Goal: Information Seeking & Learning: Find specific page/section

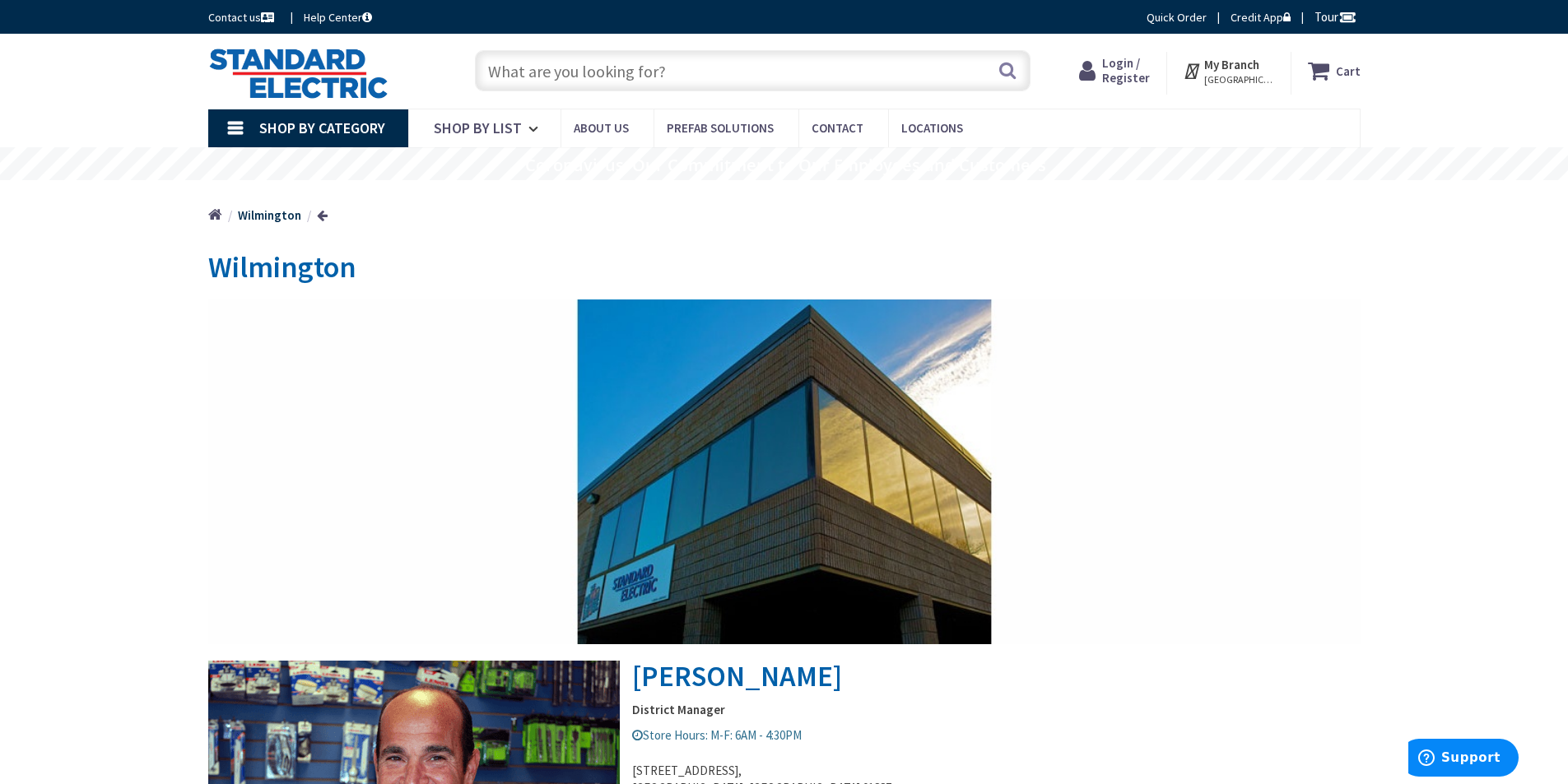
click at [1128, 65] on span "Login / Register" at bounding box center [1126, 70] width 48 height 31
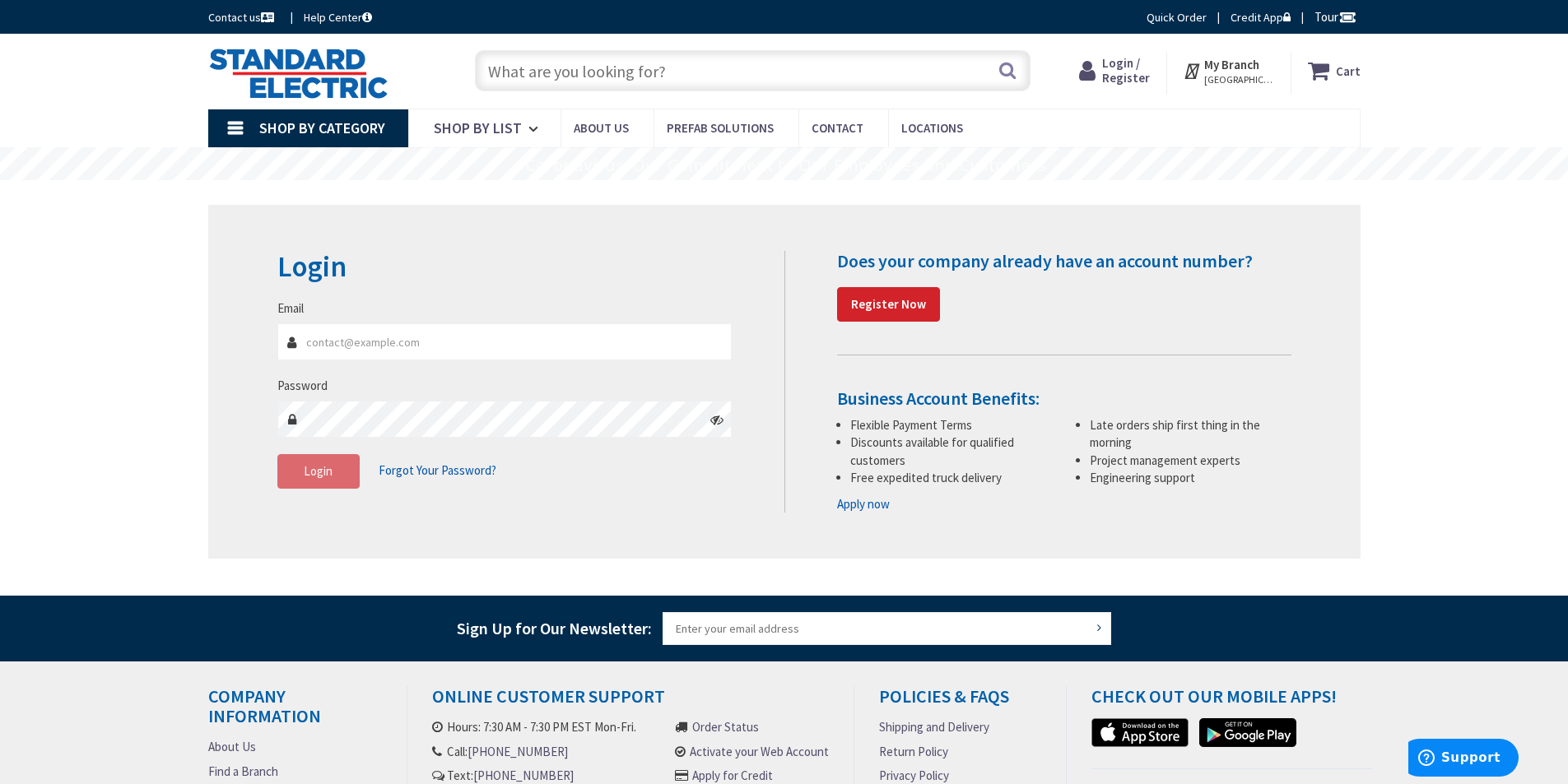
click at [366, 348] on input "Email" at bounding box center [505, 341] width 455 height 37
type input "[EMAIL_ADDRESS][DOMAIN_NAME]"
click at [338, 478] on button "Login" at bounding box center [319, 471] width 82 height 35
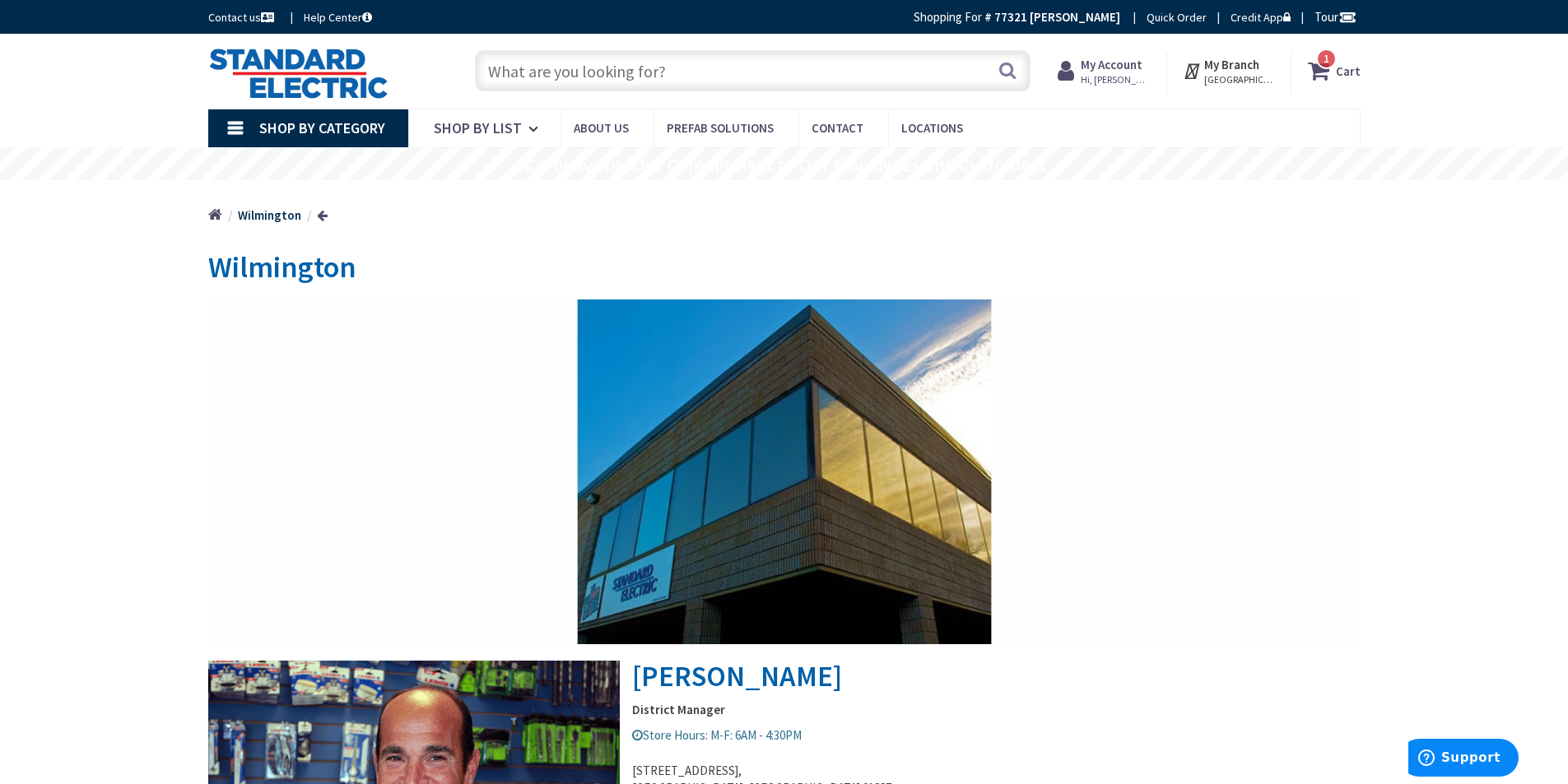
click at [562, 67] on input "text" at bounding box center [753, 70] width 556 height 41
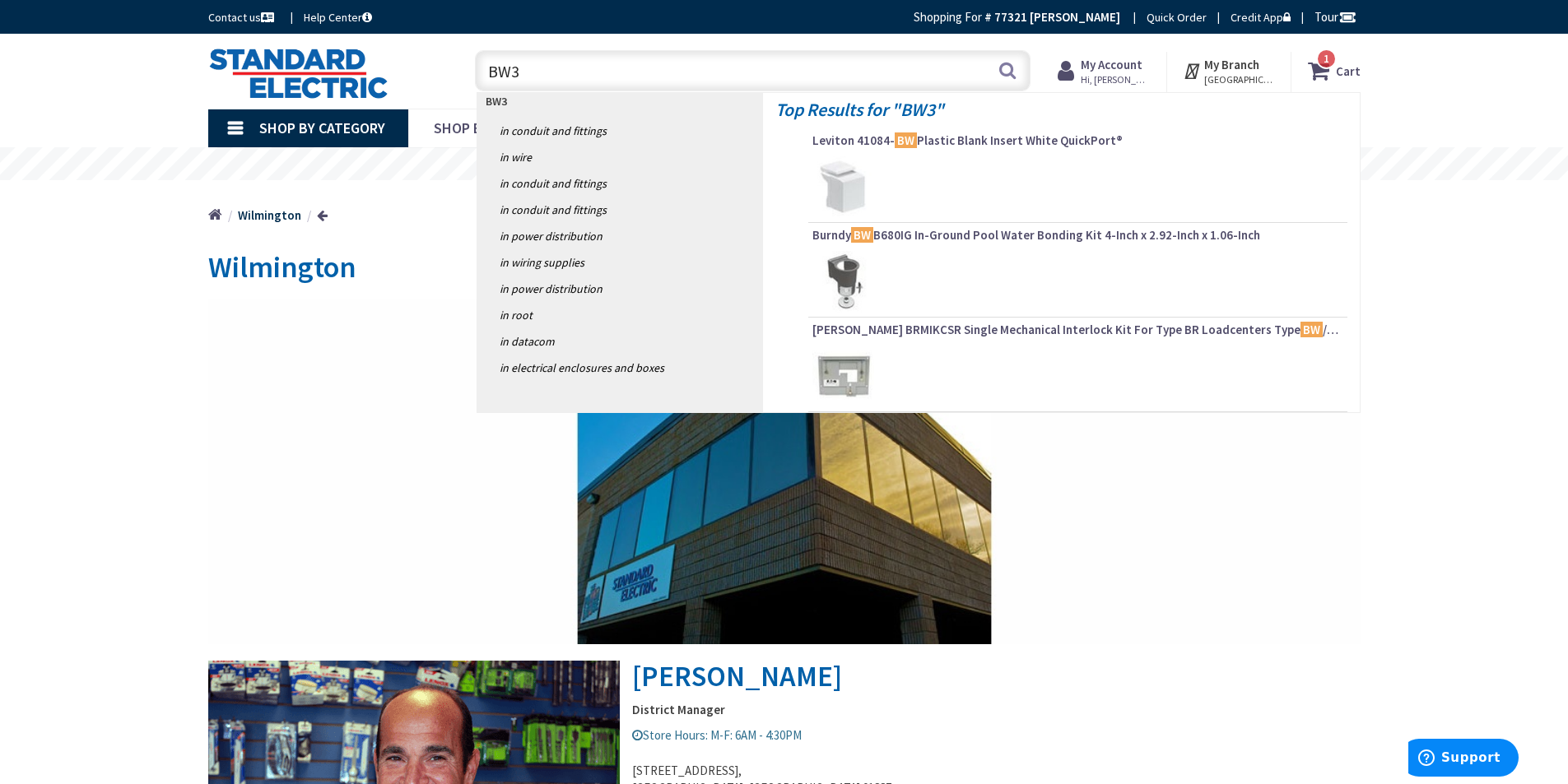
type input "BW35"
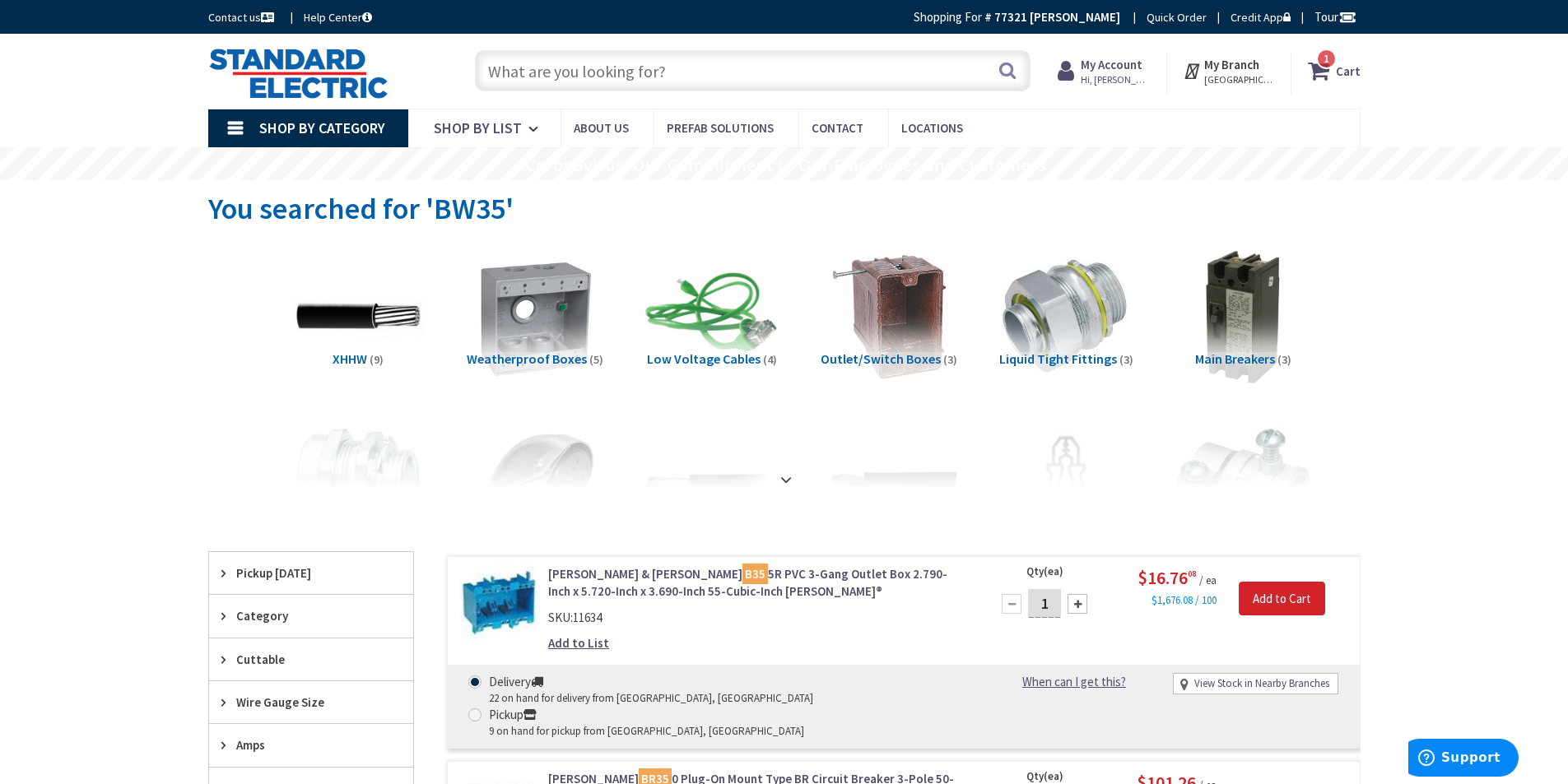
click at [551, 74] on input "text" at bounding box center [753, 70] width 556 height 41
type input "RACO WP BOX"
drag, startPoint x: 520, startPoint y: 362, endPoint x: 525, endPoint y: 371, distance: 10.3
click at [522, 361] on span "Weatherproof Boxes" at bounding box center [527, 358] width 121 height 17
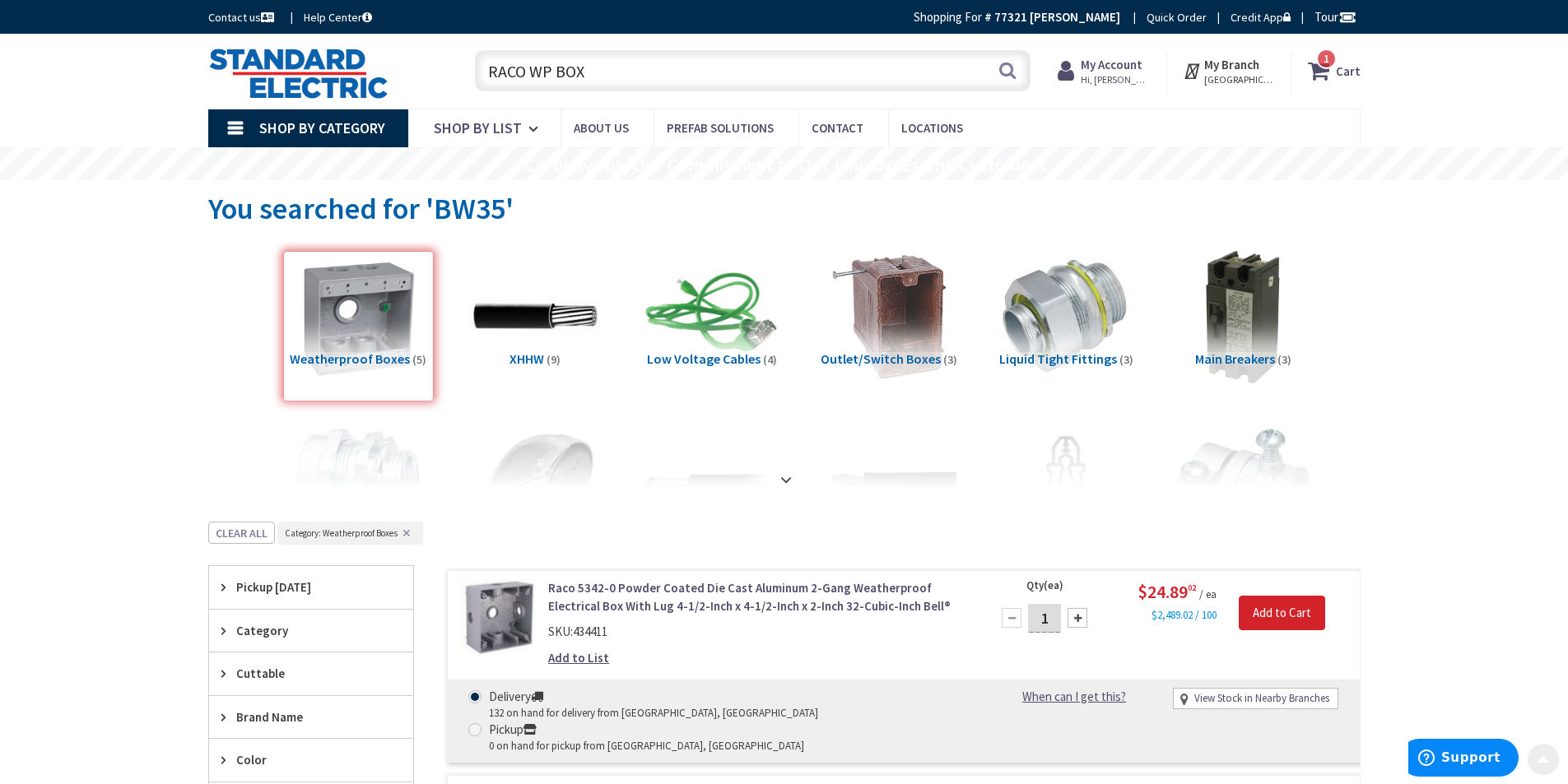
scroll to position [521, 0]
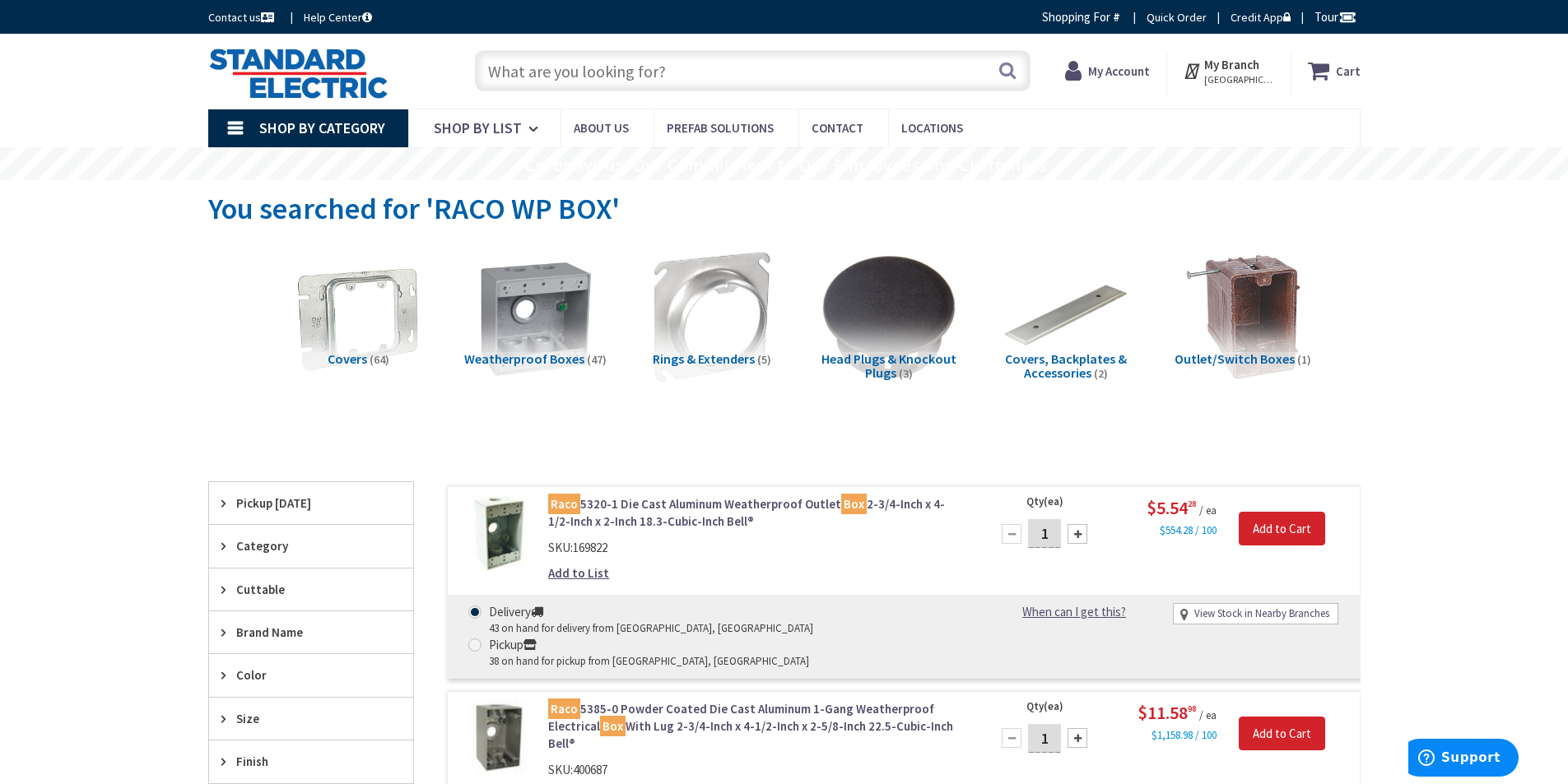
scroll to position [82, 0]
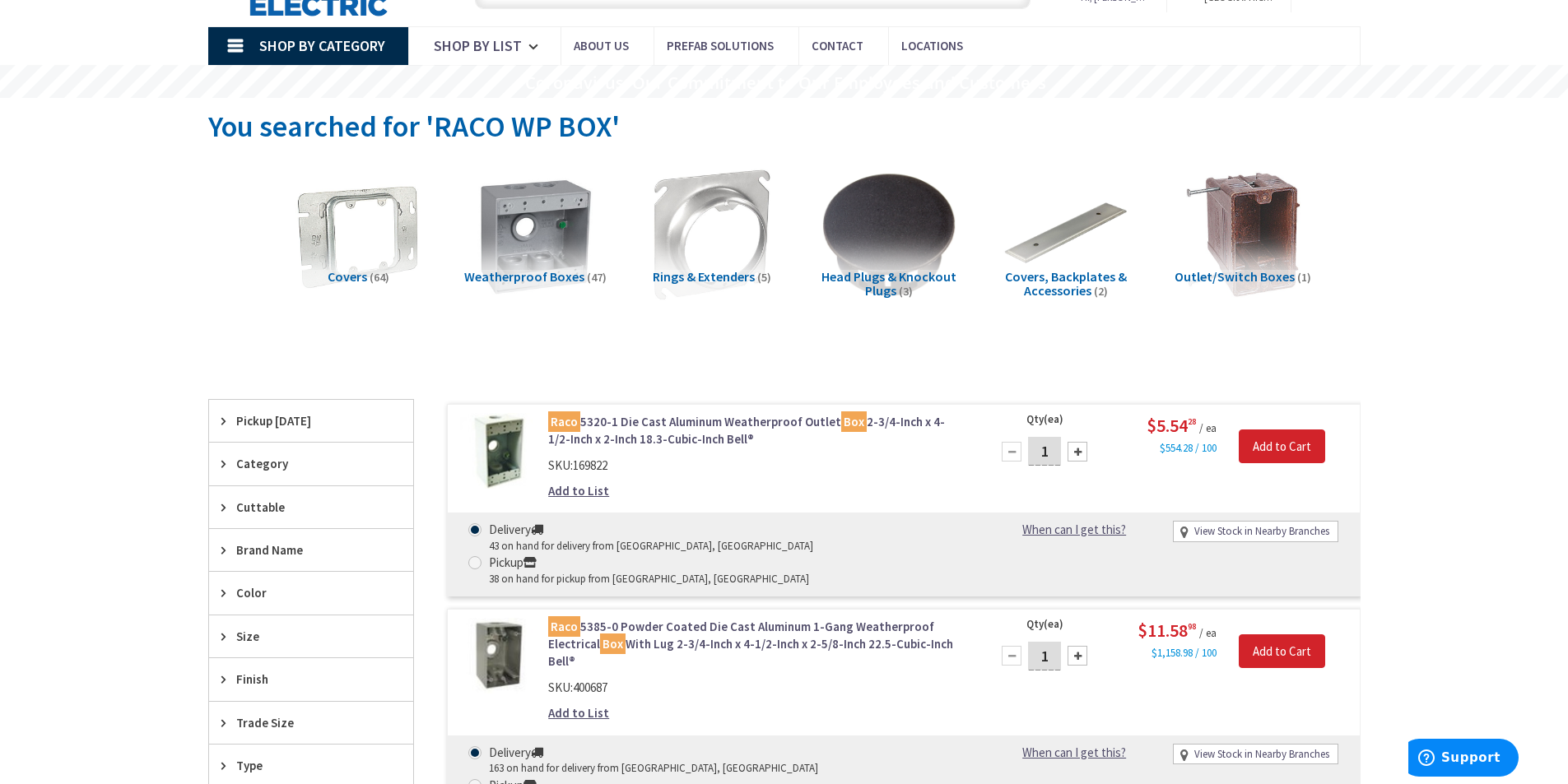
click at [661, 426] on link "Raco 5320-1 Die Cast Aluminum Weatherproof Outlet Box 2-3/4-Inch x 4-1/2-Inch x…" at bounding box center [757, 430] width 419 height 36
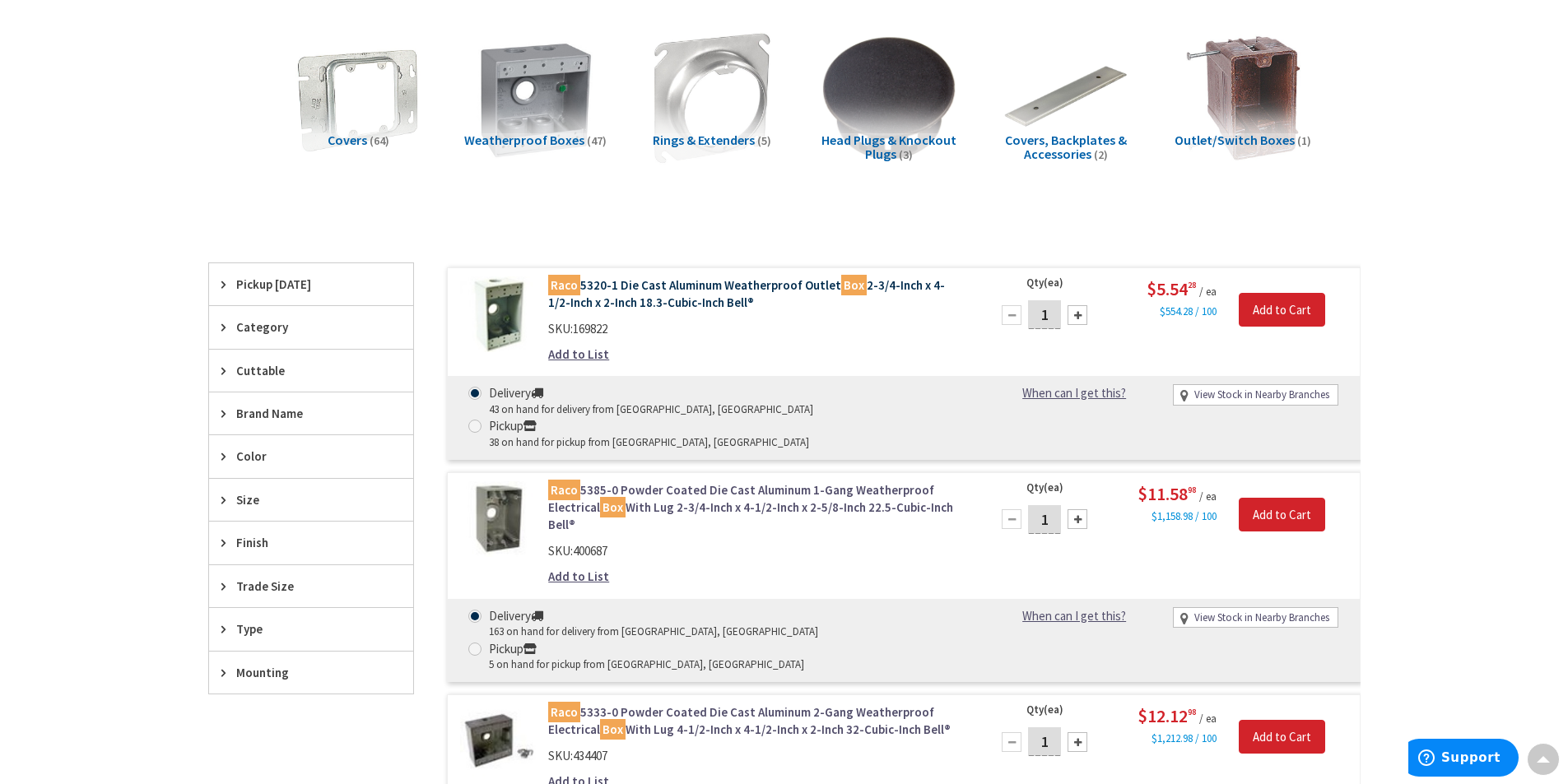
scroll to position [247, 0]
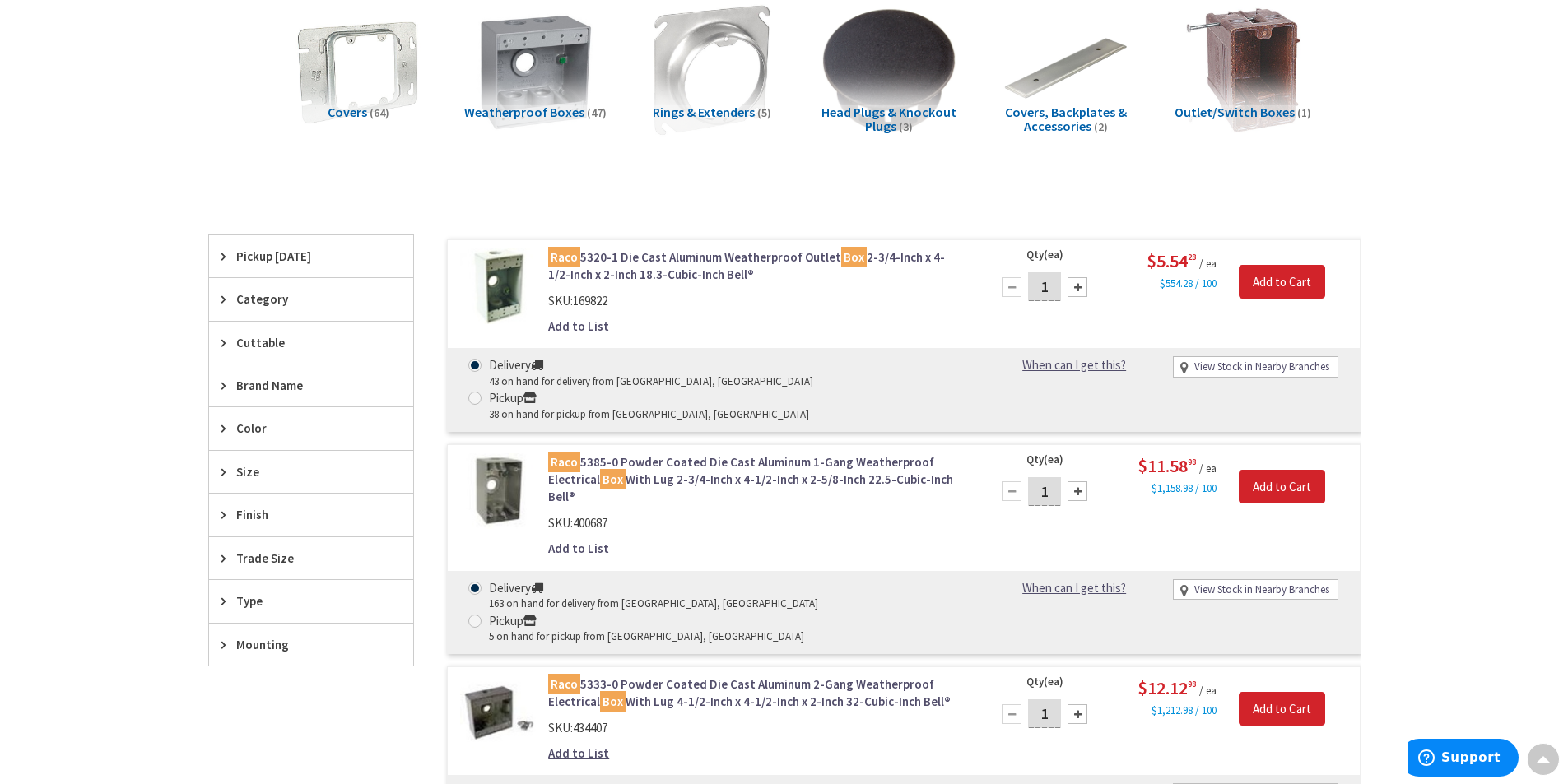
click at [768, 453] on link "Raco 5385-0 Powder Coated Die Cast Aluminum 1-Gang Weatherproof Electrical Box …" at bounding box center [757, 479] width 419 height 52
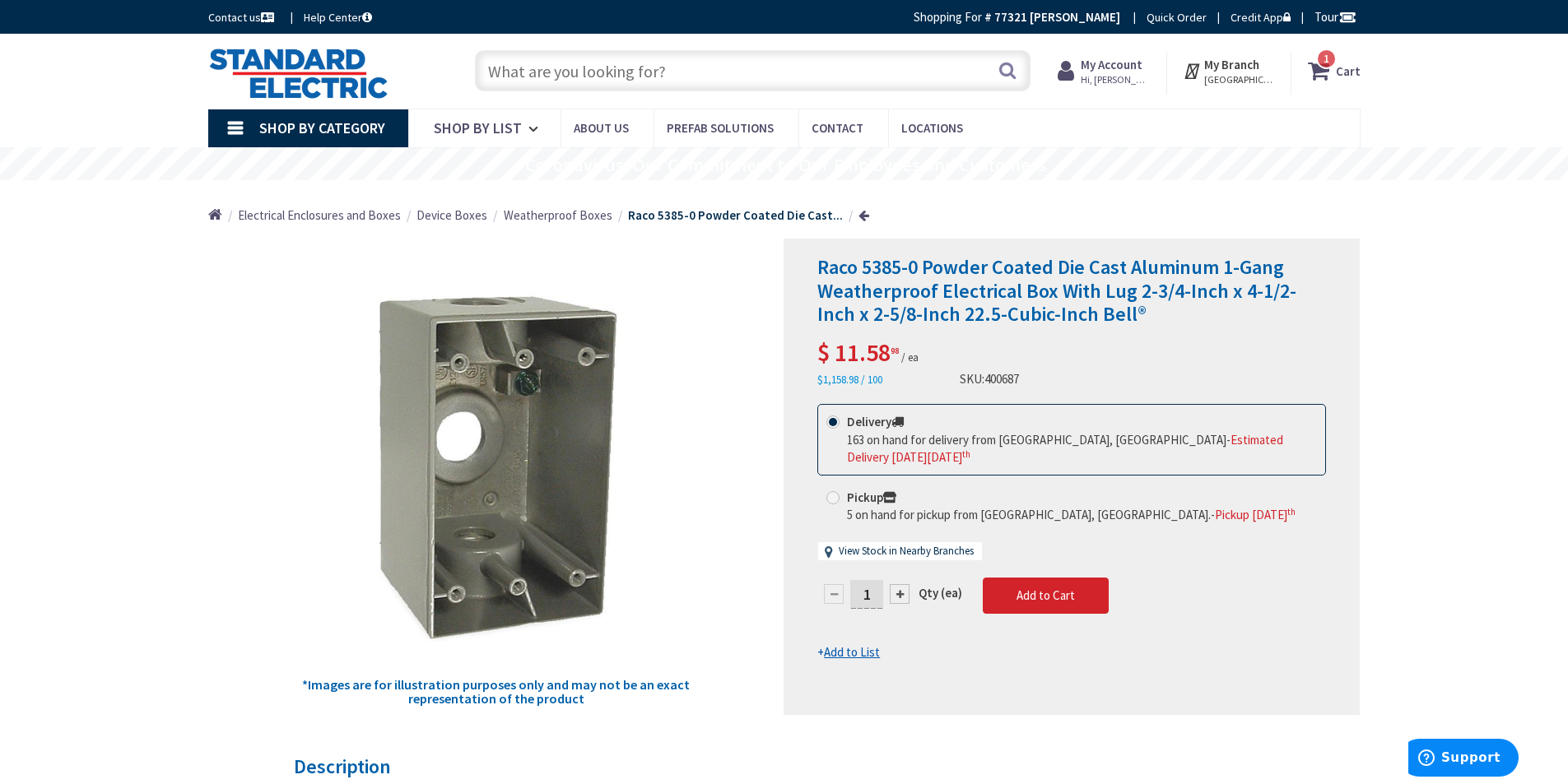
click at [1332, 72] on icon at bounding box center [1322, 71] width 28 height 30
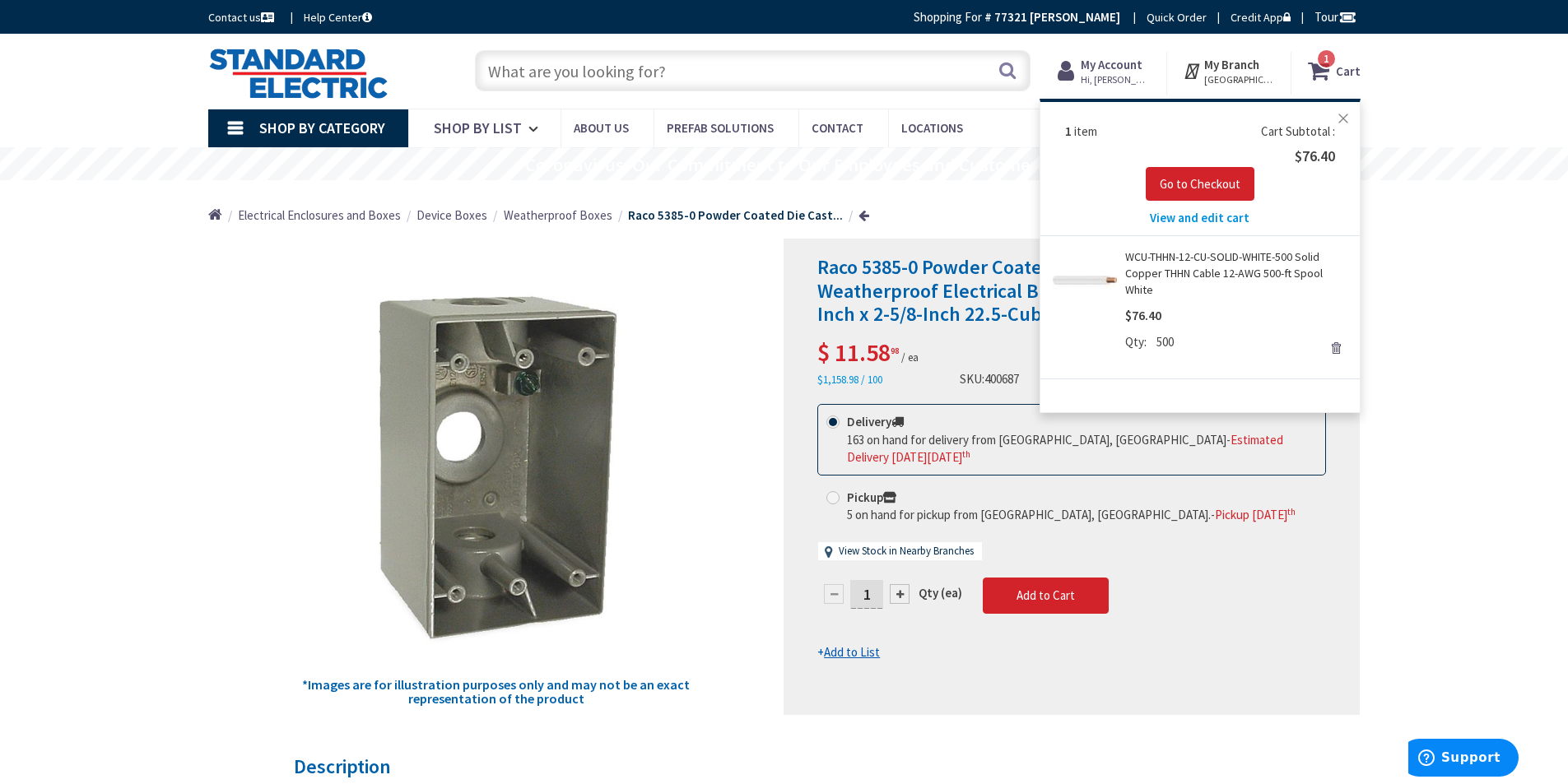
click at [1345, 120] on button "Close" at bounding box center [1344, 119] width 33 height 33
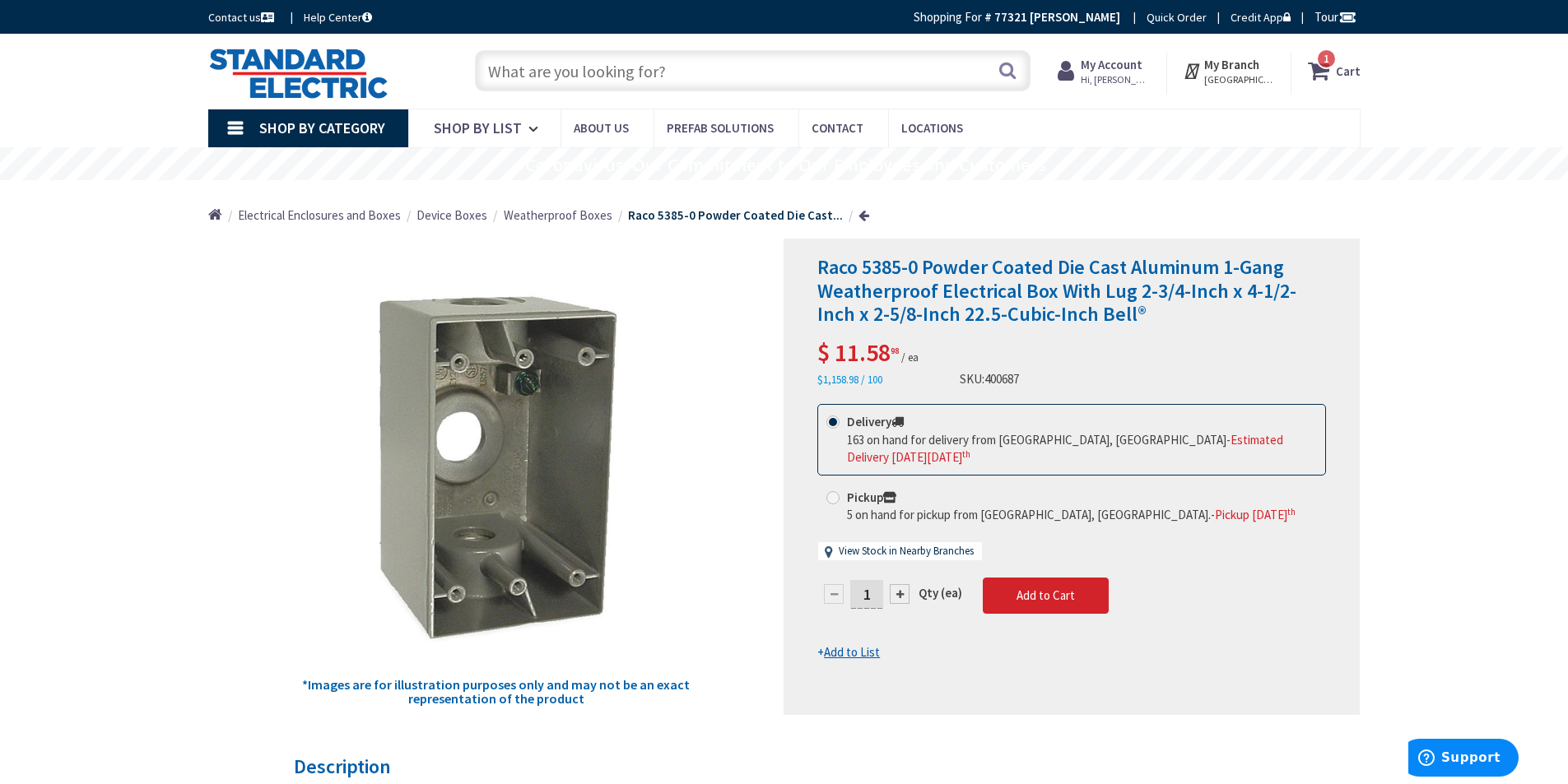
click at [597, 69] on input "text" at bounding box center [753, 70] width 556 height 41
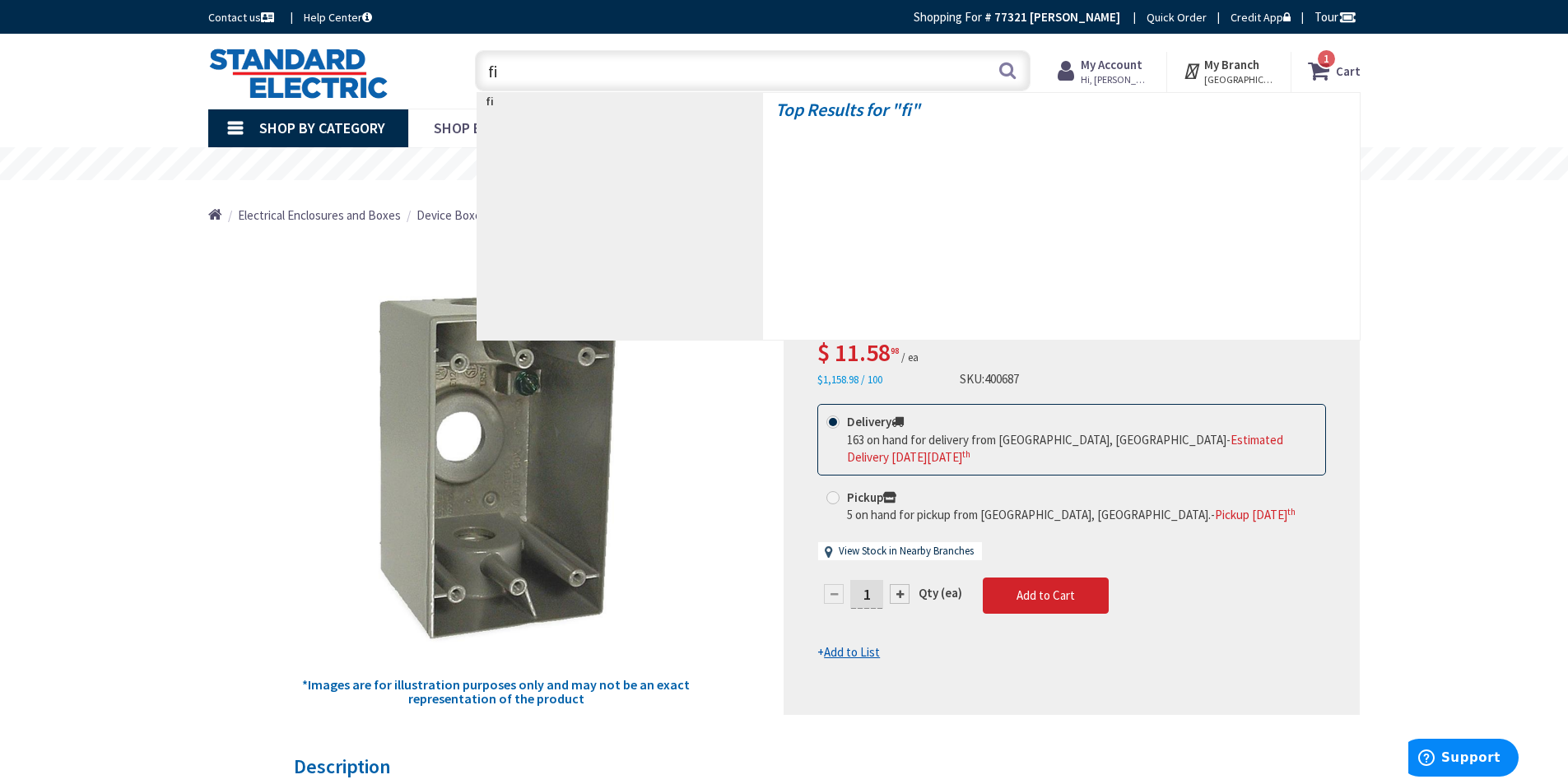
type input "fie"
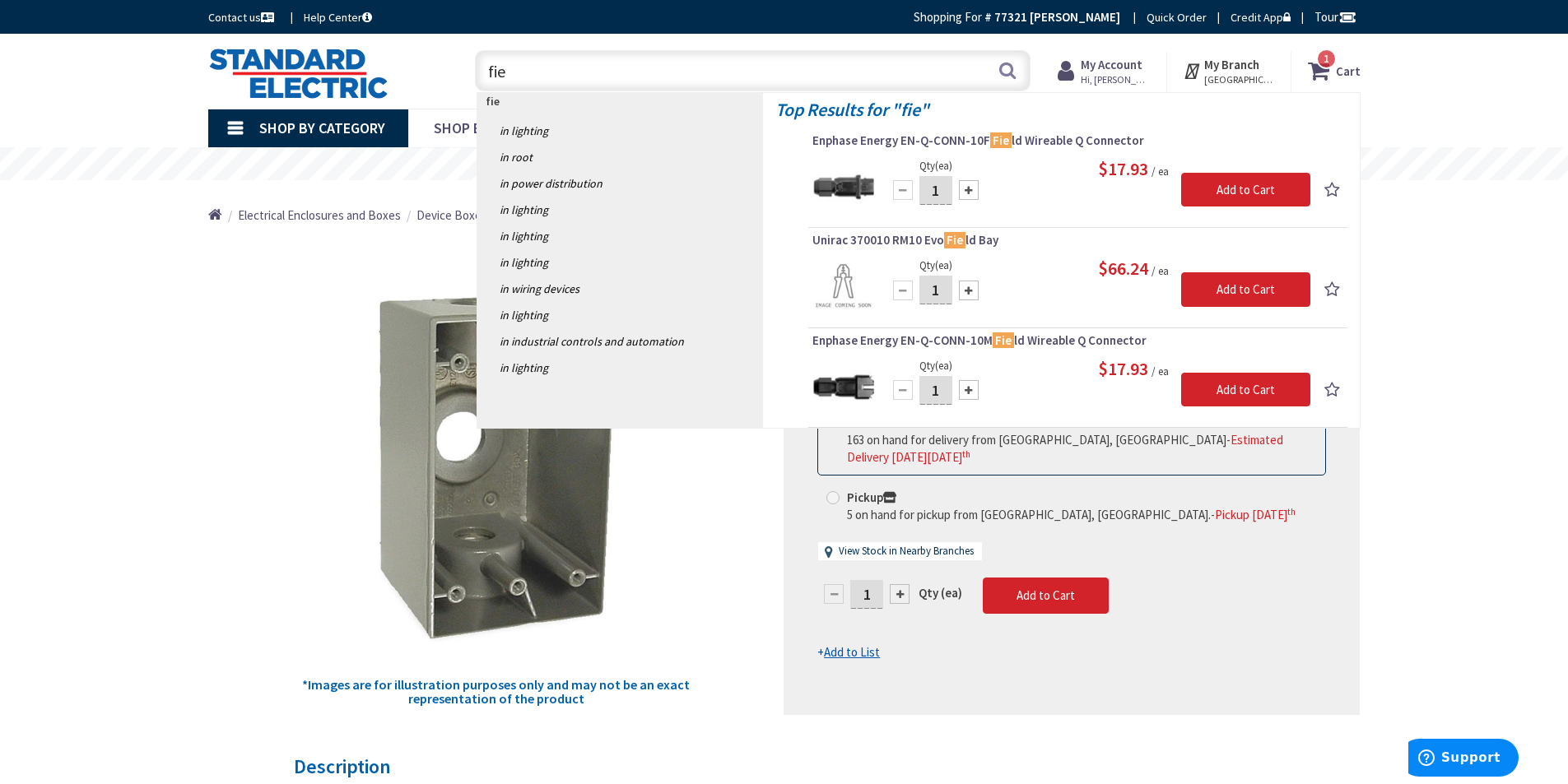
drag, startPoint x: 509, startPoint y: 72, endPoint x: 483, endPoint y: 77, distance: 26.5
click at [483, 77] on input "fie" at bounding box center [753, 70] width 556 height 41
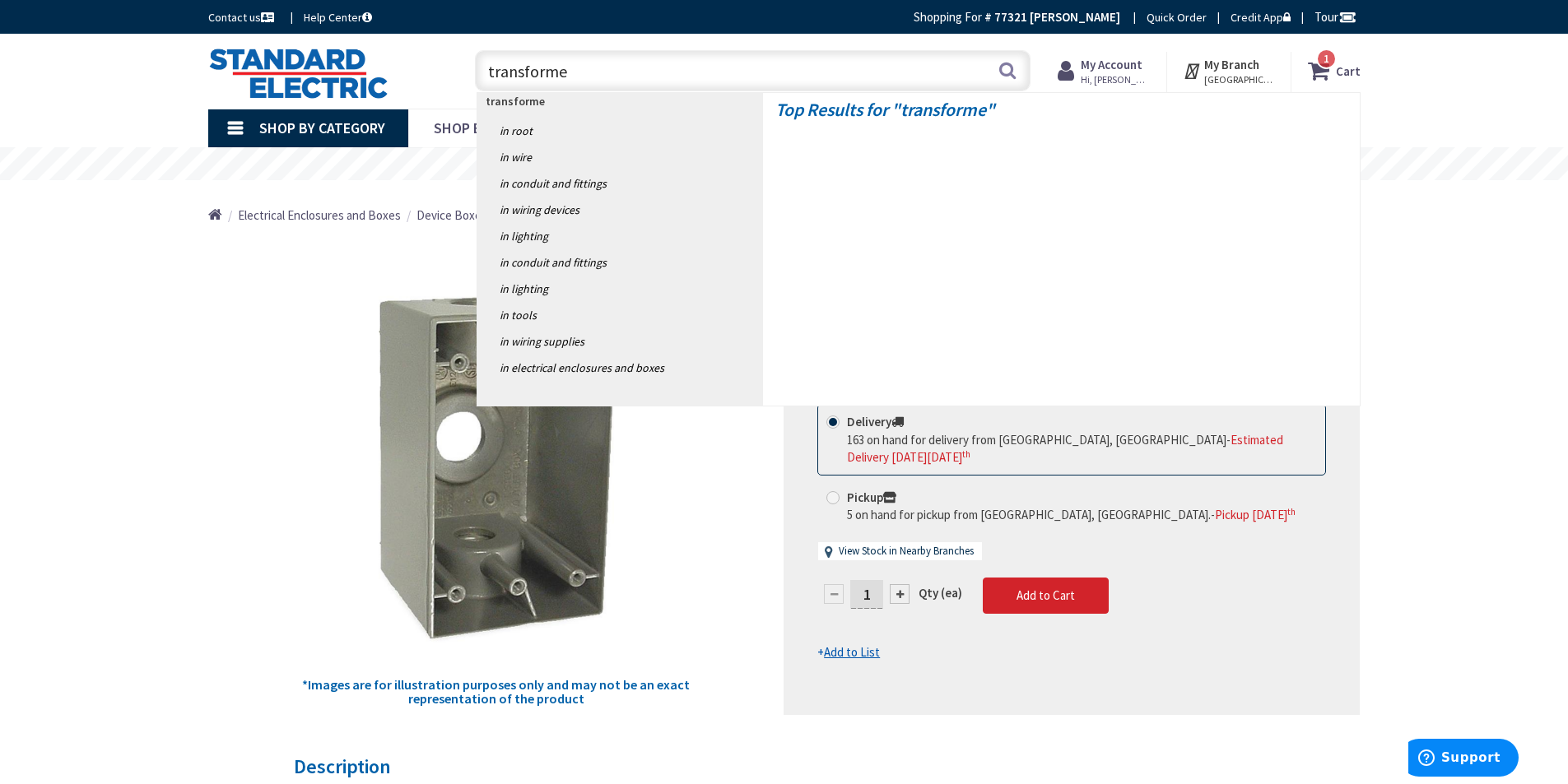
type input "transformer"
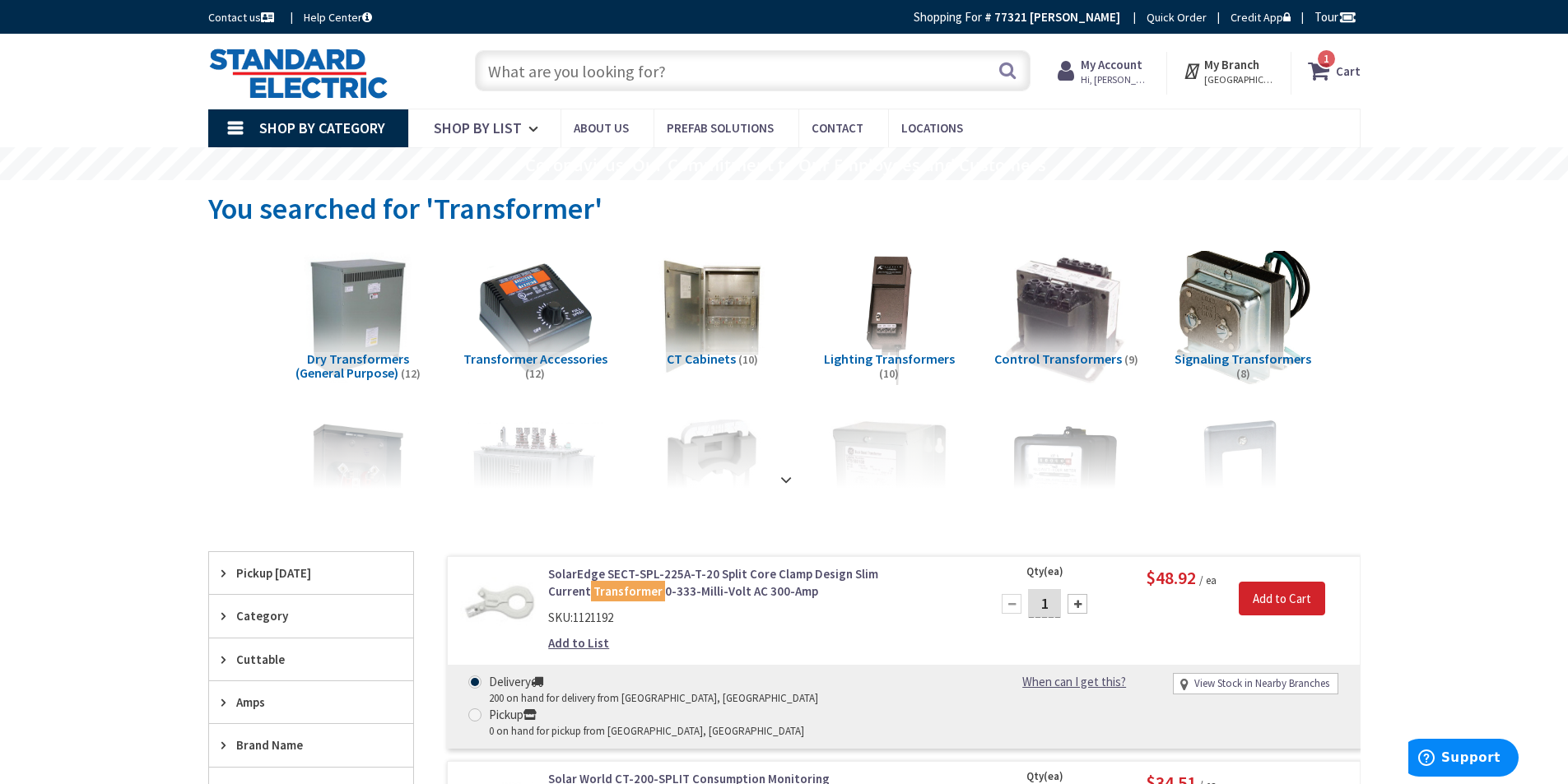
click at [1249, 359] on span "Signaling Transformers" at bounding box center [1242, 358] width 136 height 17
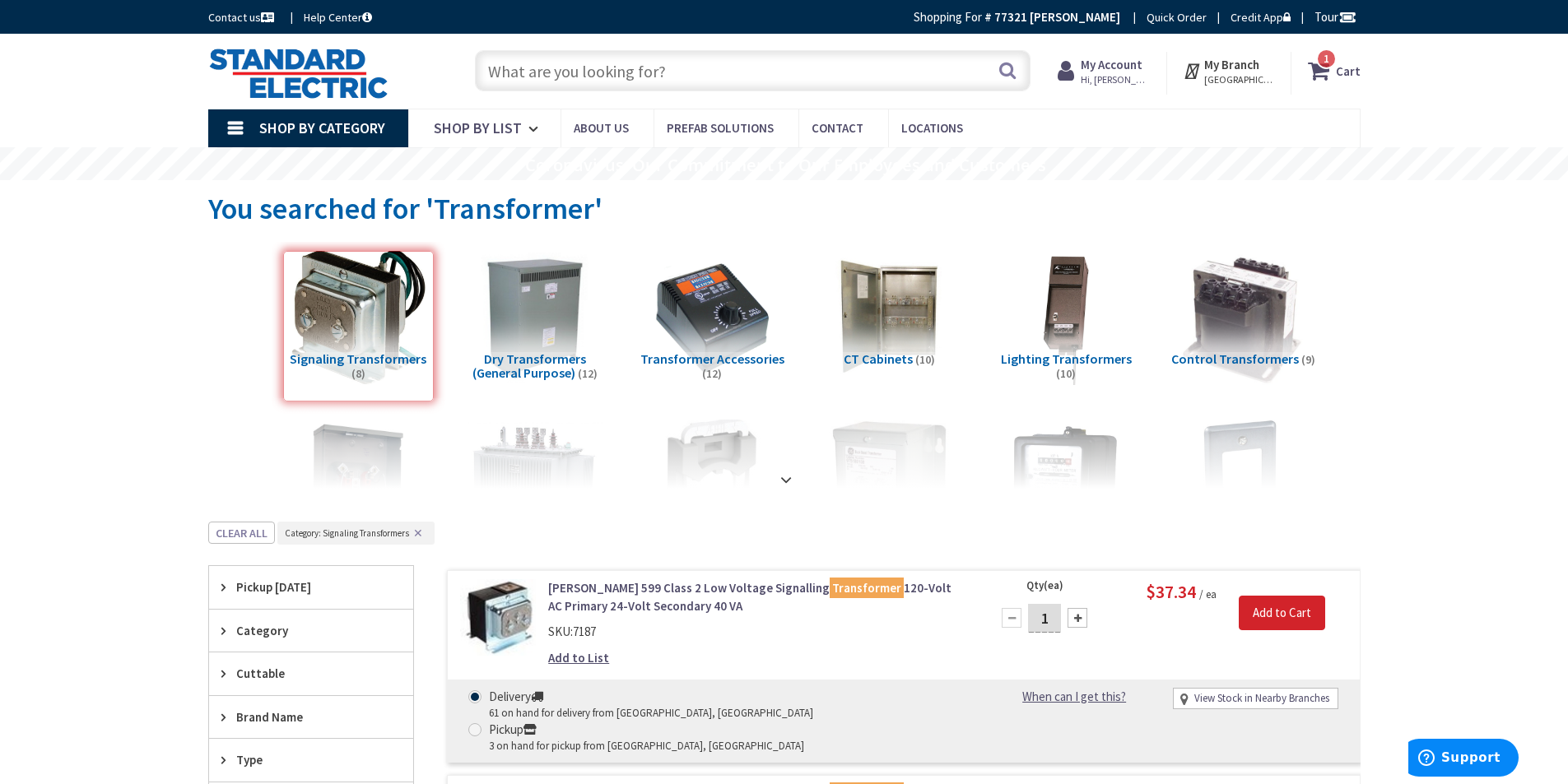
drag, startPoint x: 562, startPoint y: 60, endPoint x: 577, endPoint y: 54, distance: 16.2
click at [570, 58] on input "text" at bounding box center [753, 70] width 556 height 41
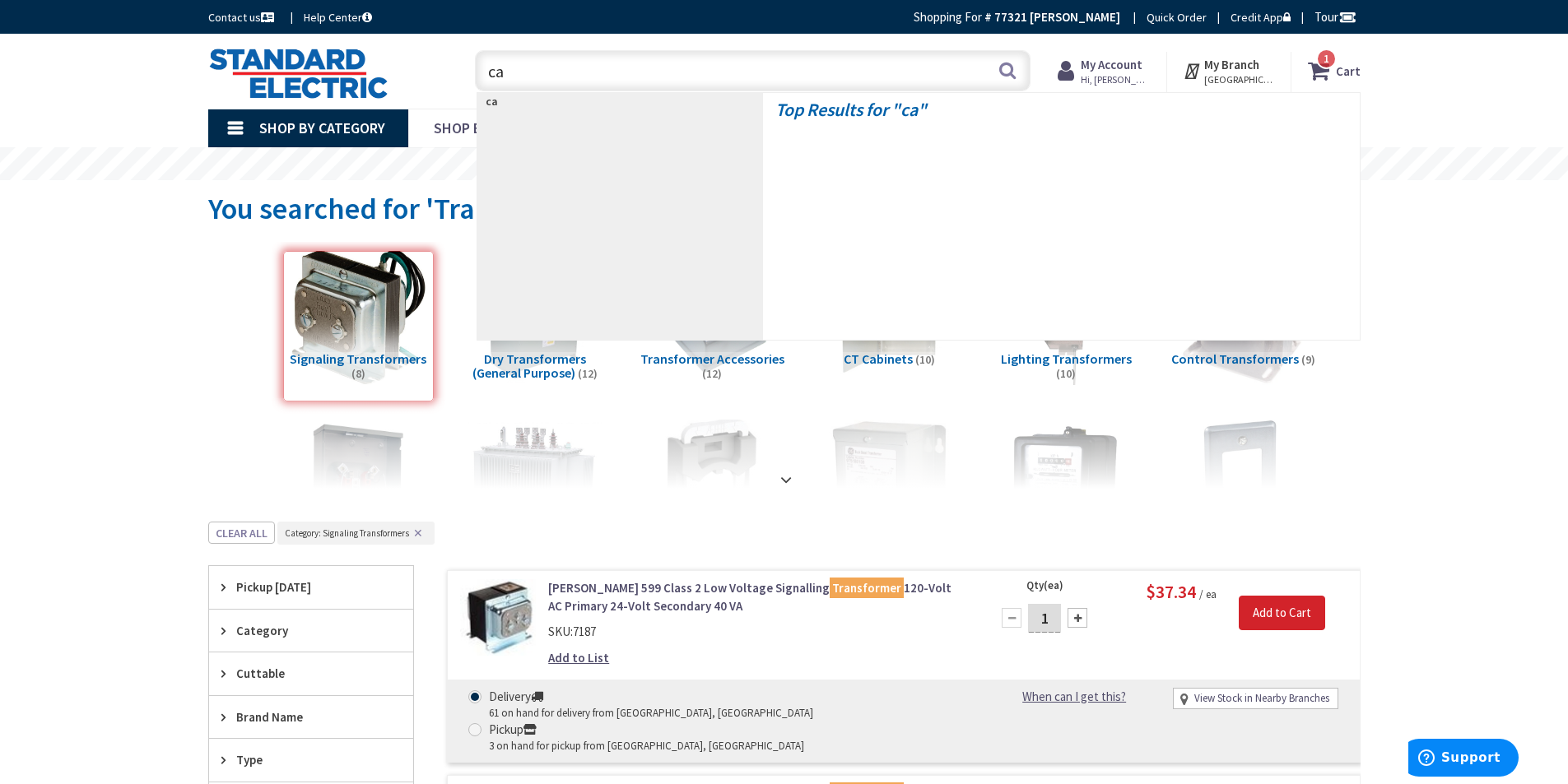
type input "can"
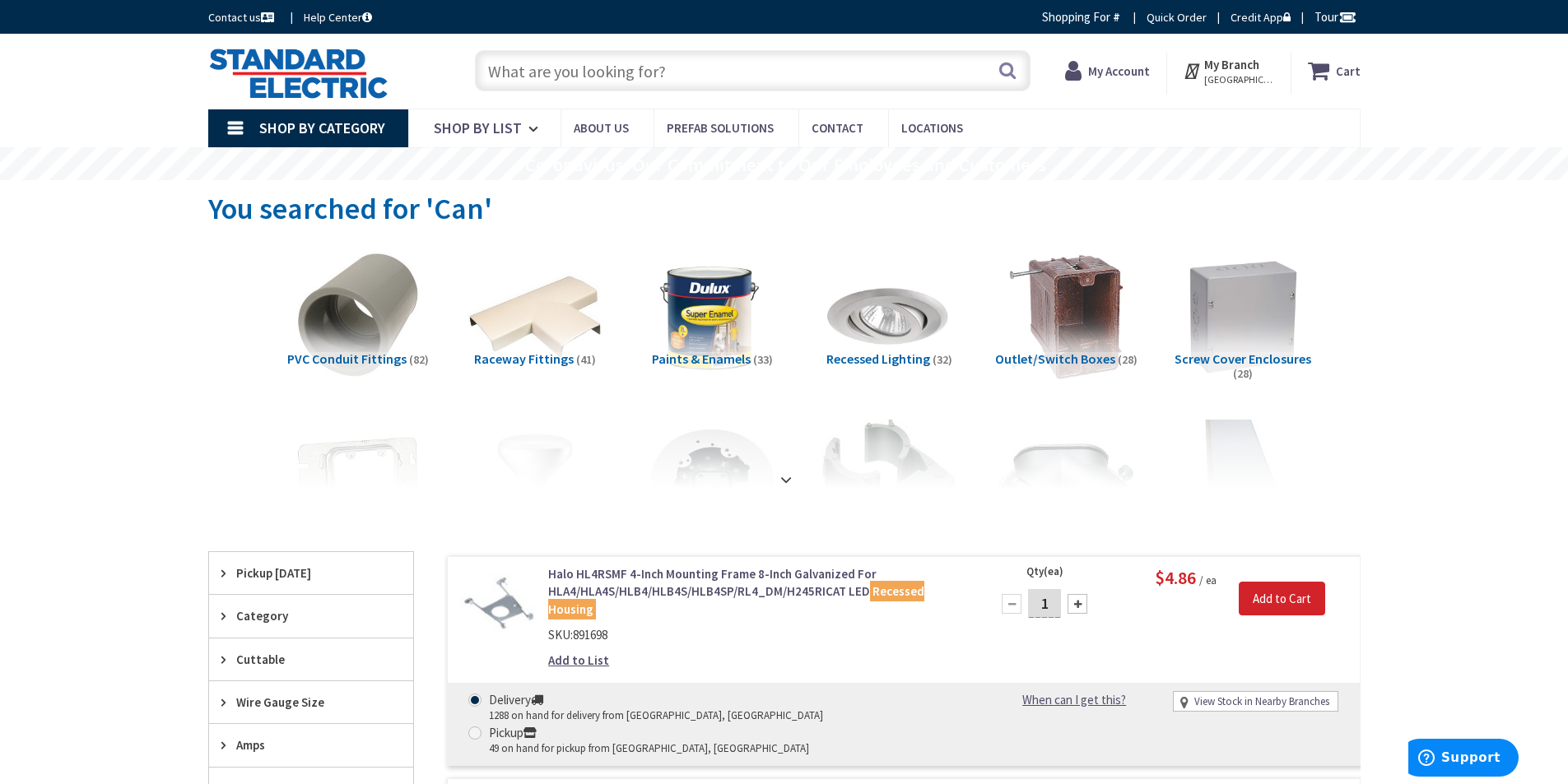
click at [1256, 353] on span "Screw Cover Enclosures" at bounding box center [1242, 358] width 136 height 17
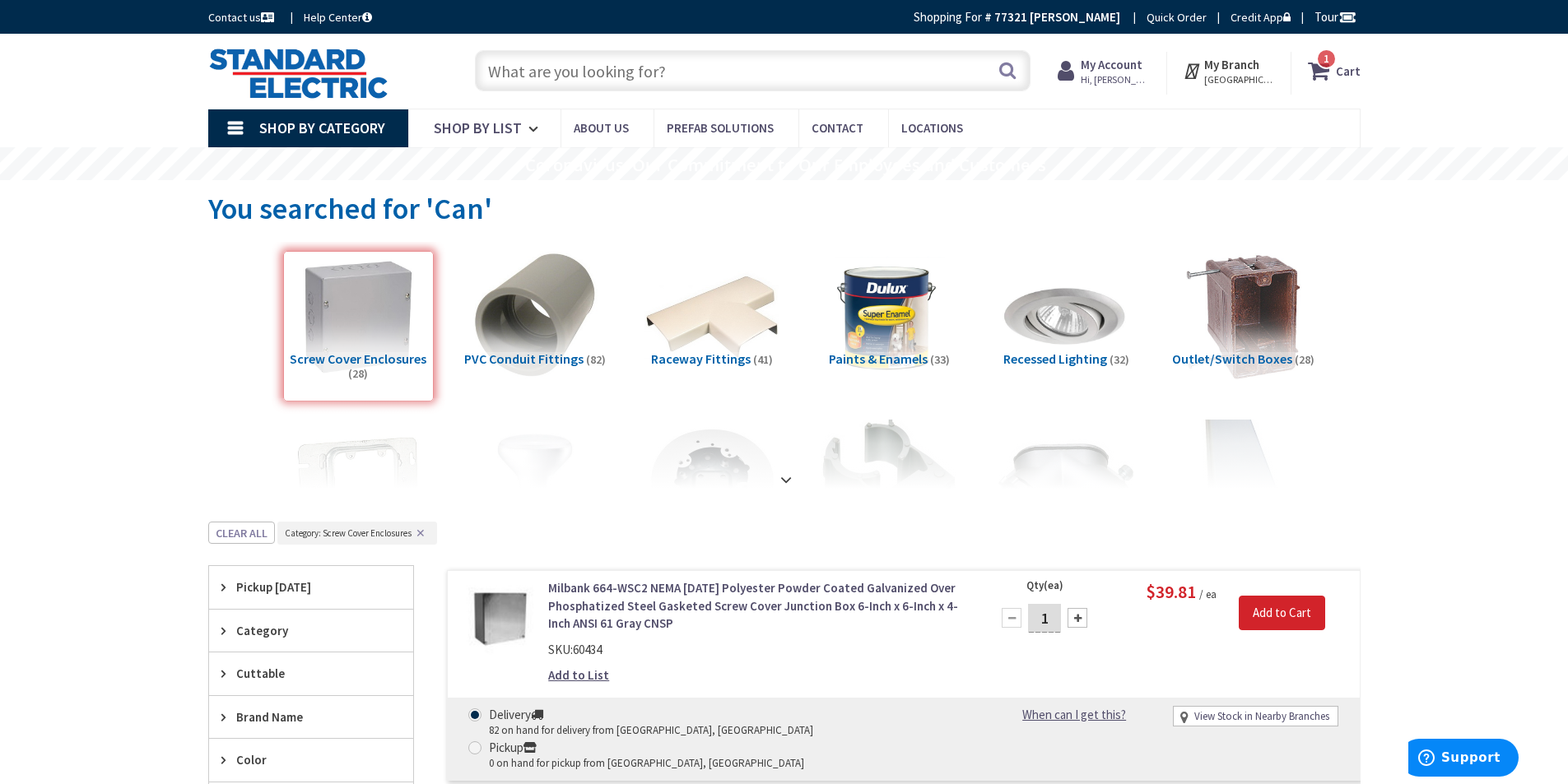
click at [550, 71] on input "text" at bounding box center [753, 70] width 556 height 41
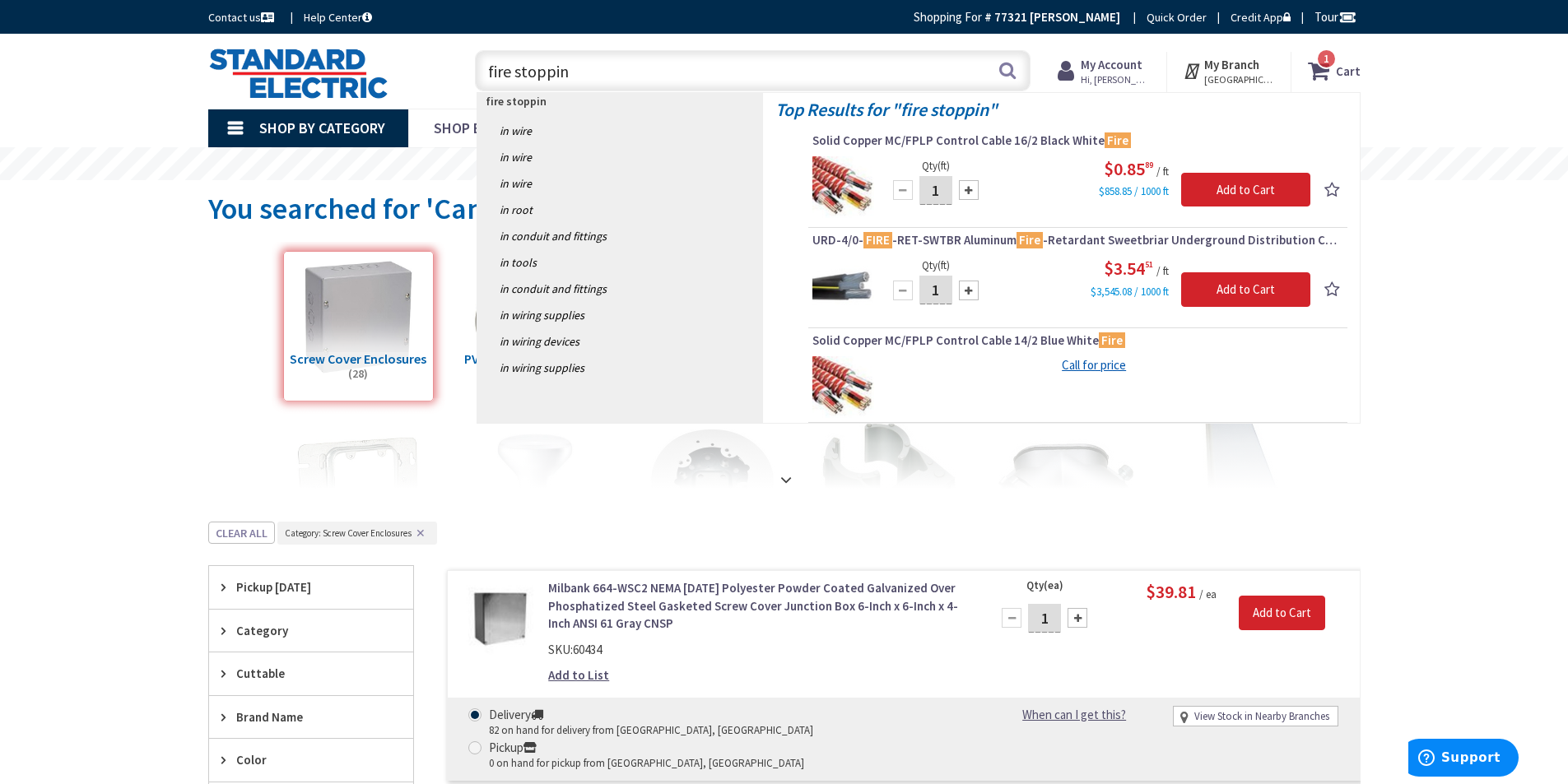
type input "fire stopping"
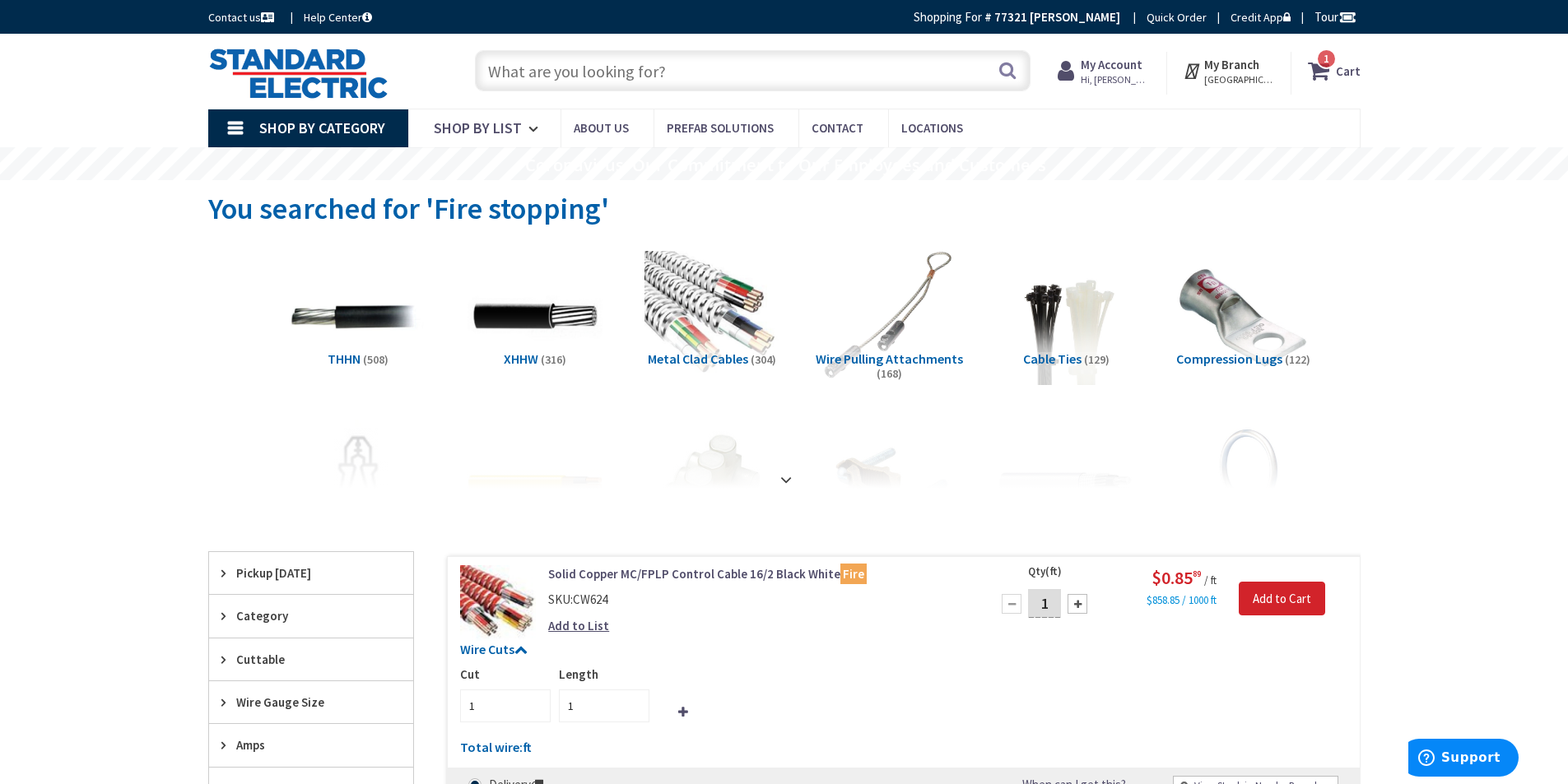
click at [489, 71] on input "text" at bounding box center [753, 70] width 556 height 41
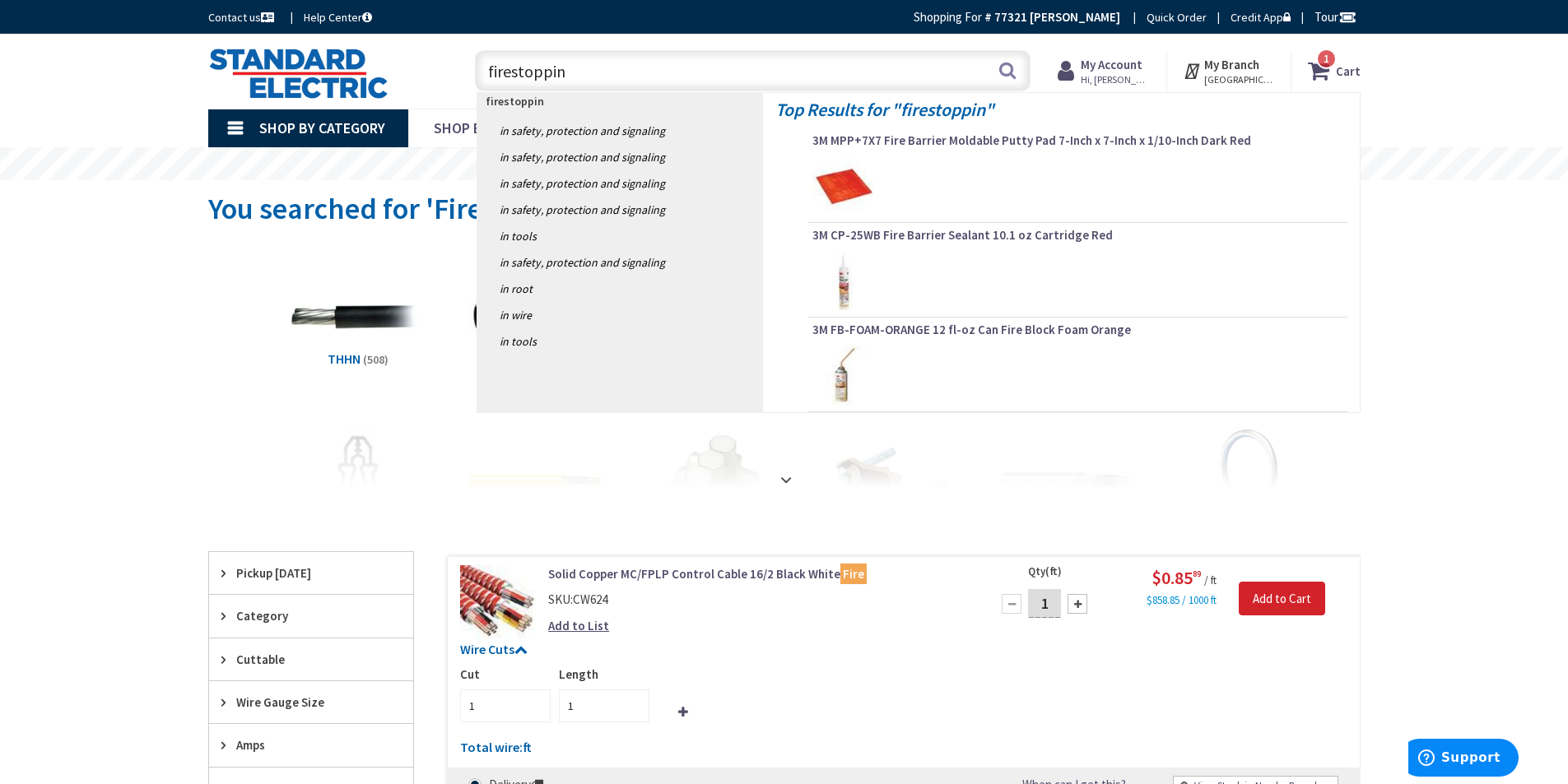
type input "firestopping"
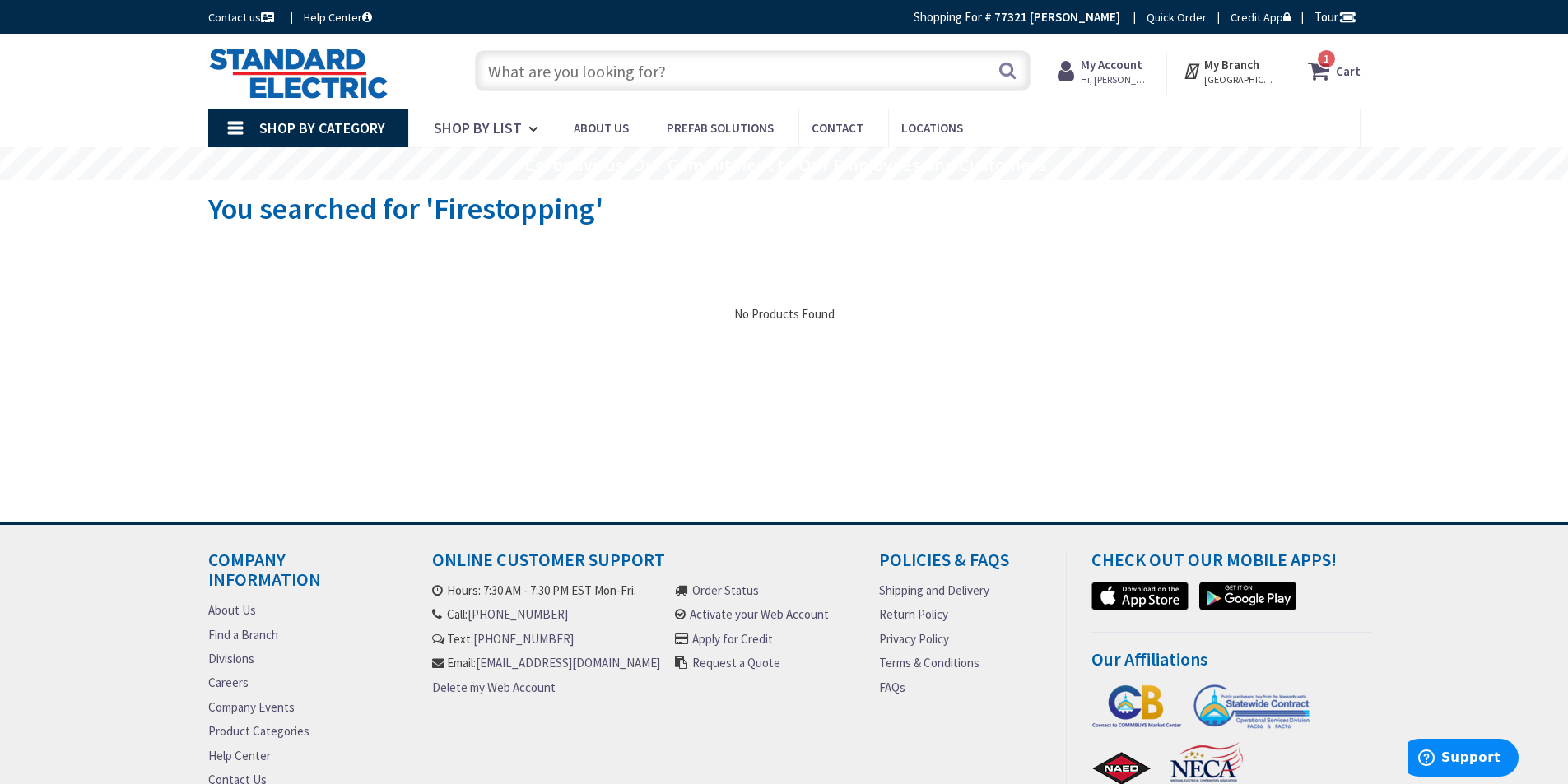
drag, startPoint x: 490, startPoint y: 72, endPoint x: 504, endPoint y: 73, distance: 14.0
click at [494, 72] on input "text" at bounding box center [753, 70] width 556 height 41
click at [541, 66] on input "text" at bounding box center [753, 70] width 556 height 41
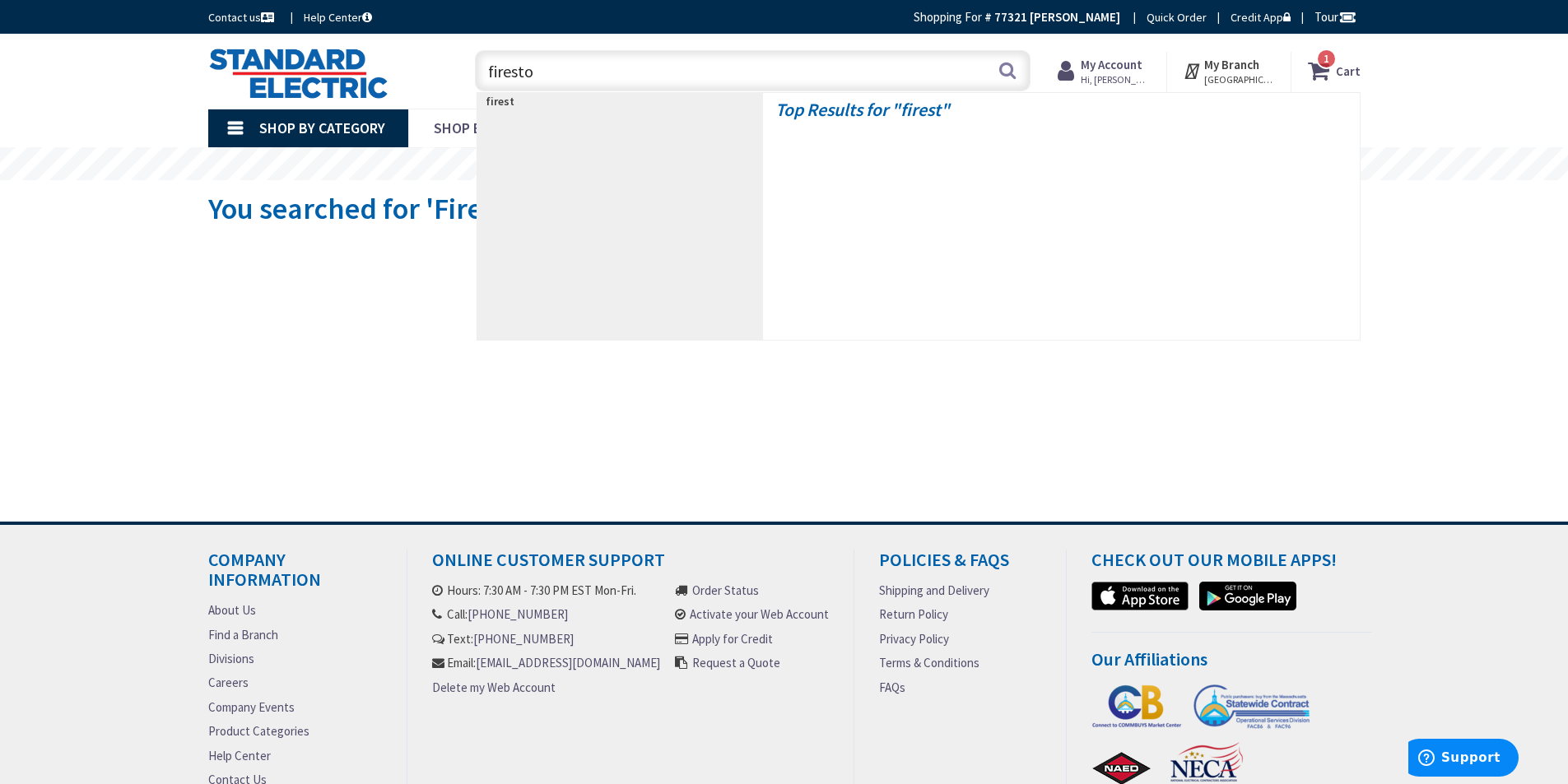
type input "firestop"
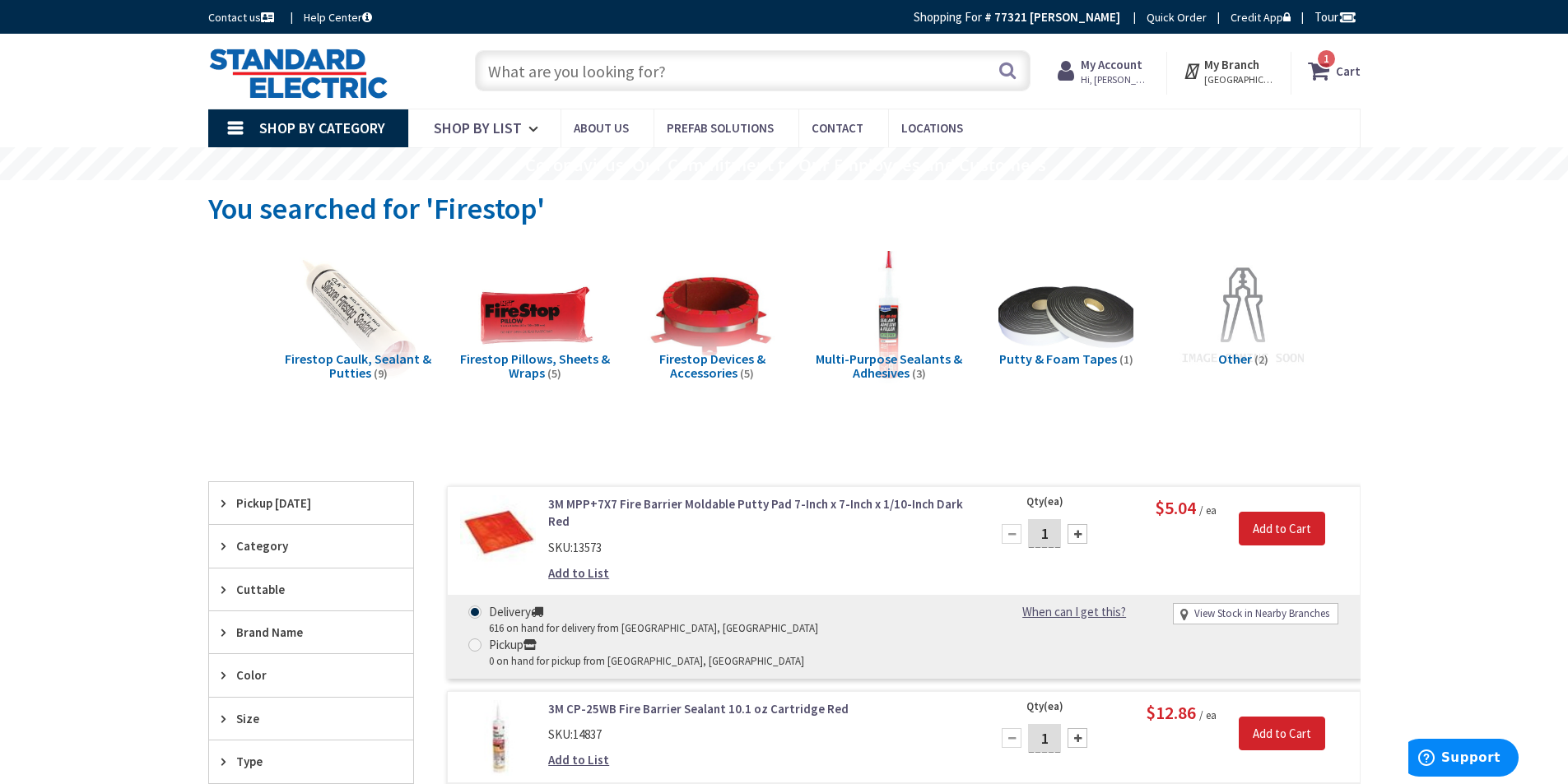
click at [570, 67] on input "text" at bounding box center [753, 70] width 556 height 41
click at [349, 364] on span "Firestop Caulk, Sealant & Putties" at bounding box center [358, 366] width 147 height 31
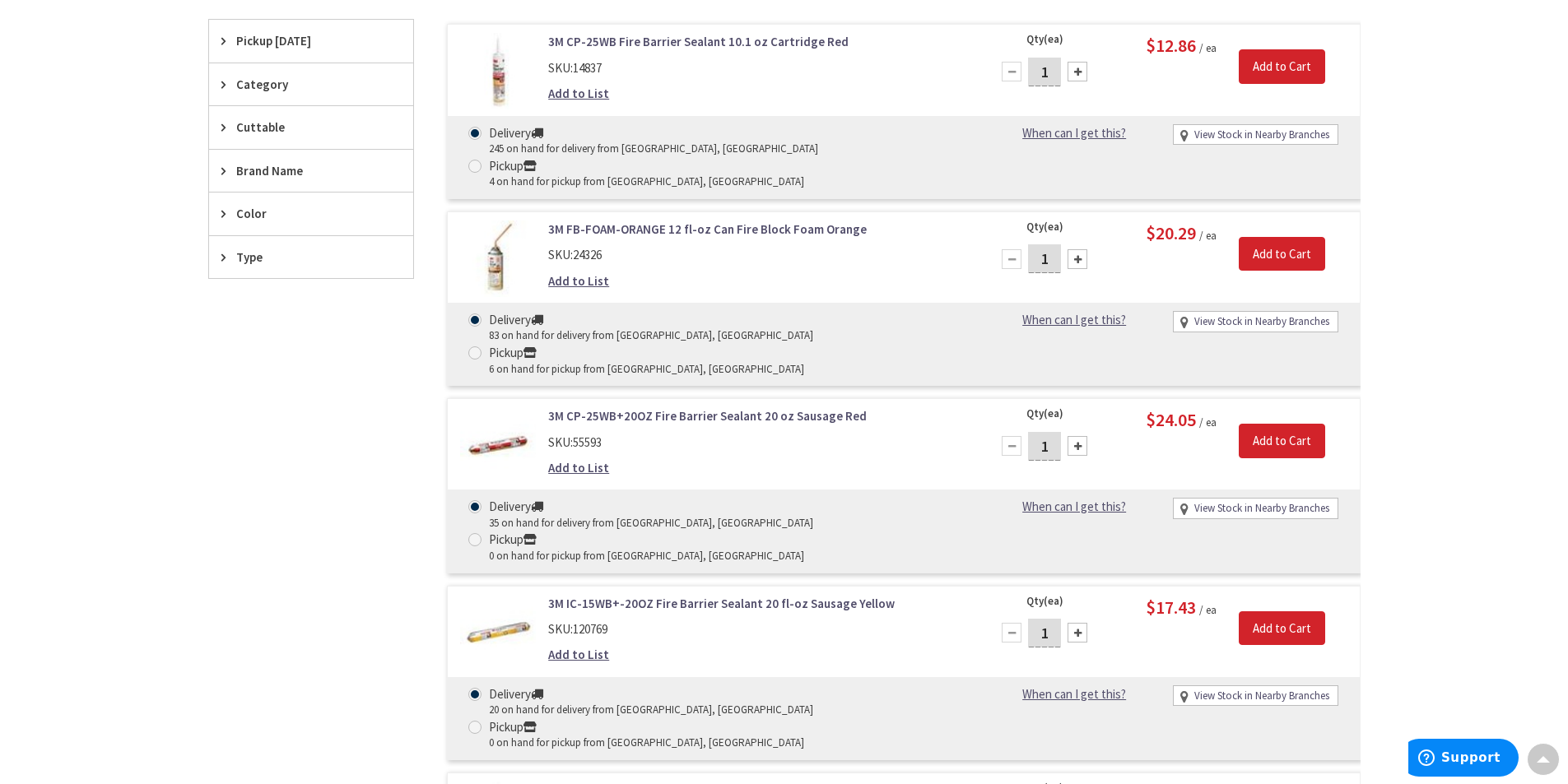
scroll to position [122, 0]
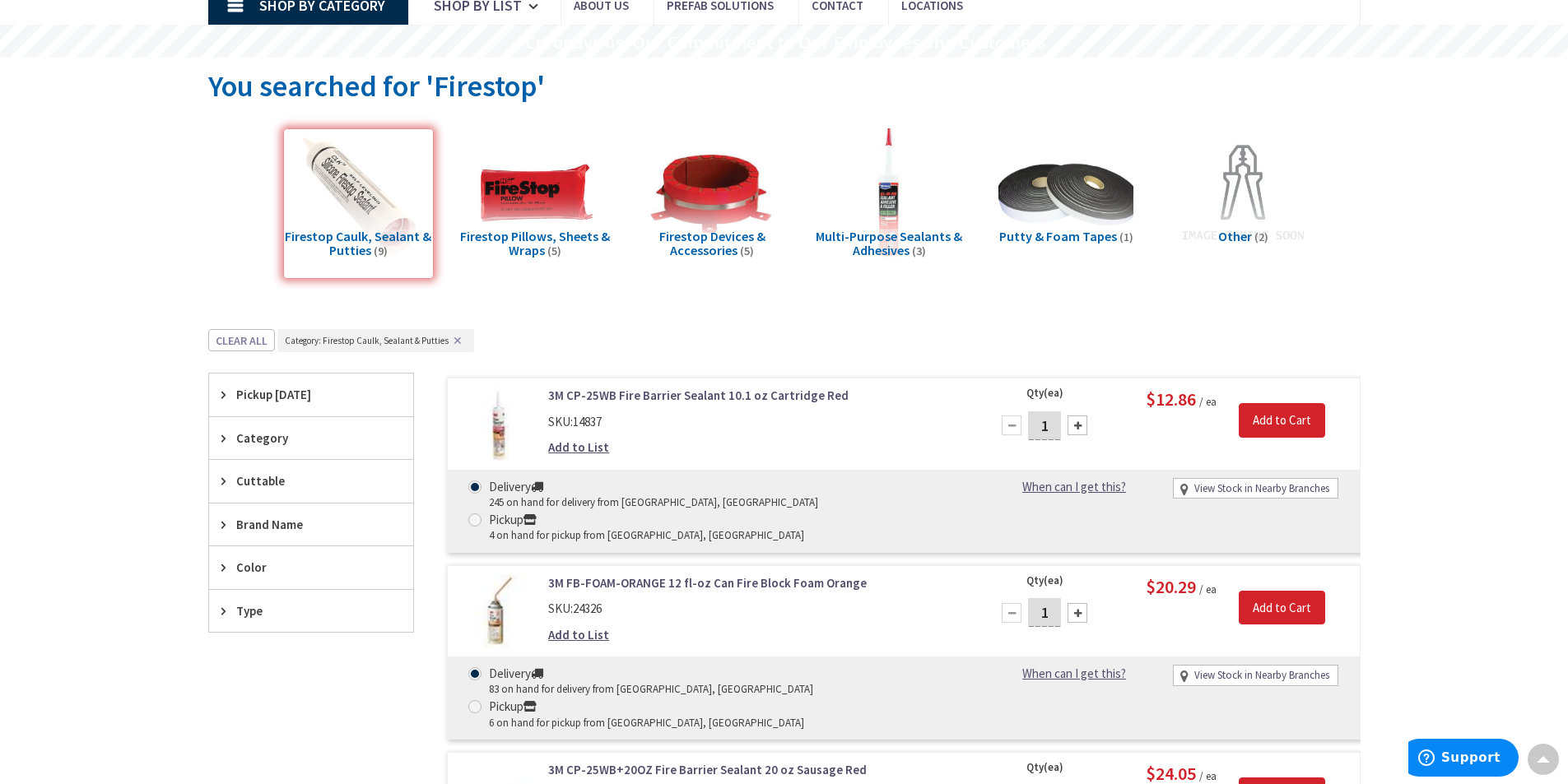
click at [876, 245] on span "Multi-Purpose Sealants & Adhesives" at bounding box center [889, 244] width 147 height 31
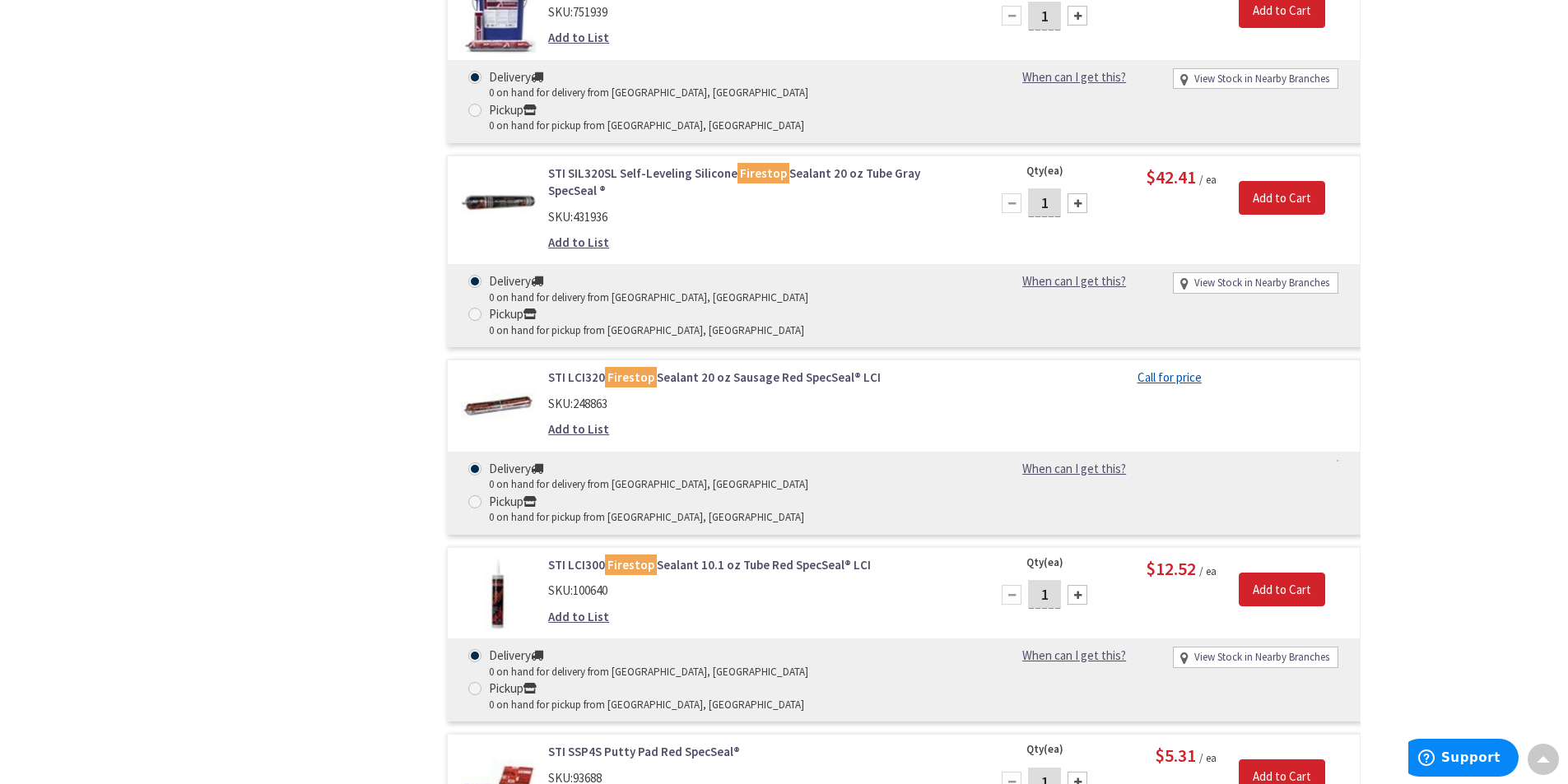
scroll to position [1685, 0]
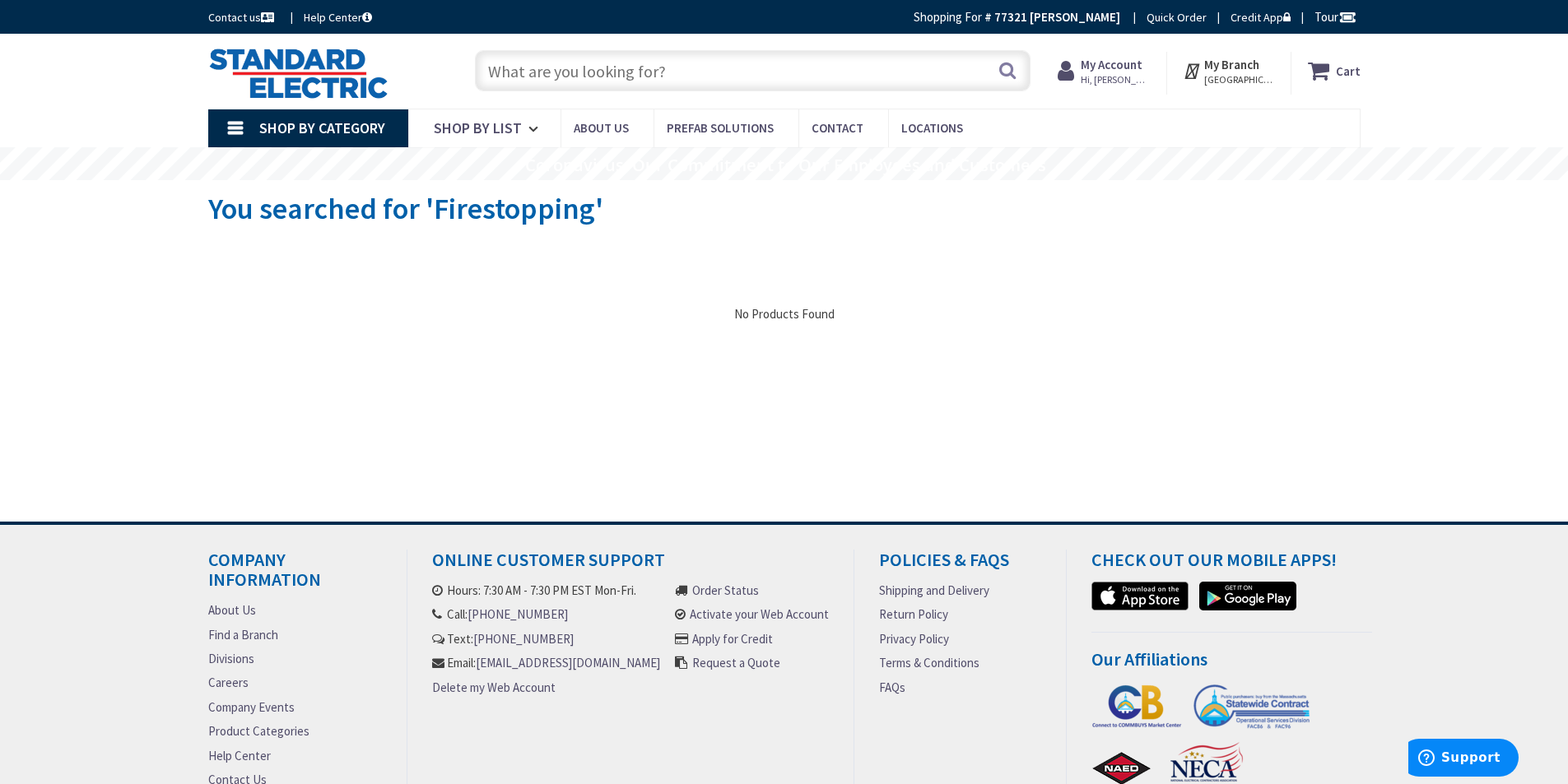
click at [1125, 73] on span "Hi, [PERSON_NAME]" at bounding box center [1116, 79] width 70 height 13
click at [975, 260] on link "Logout" at bounding box center [964, 260] width 55 height 20
